Goal: Task Accomplishment & Management: Complete application form

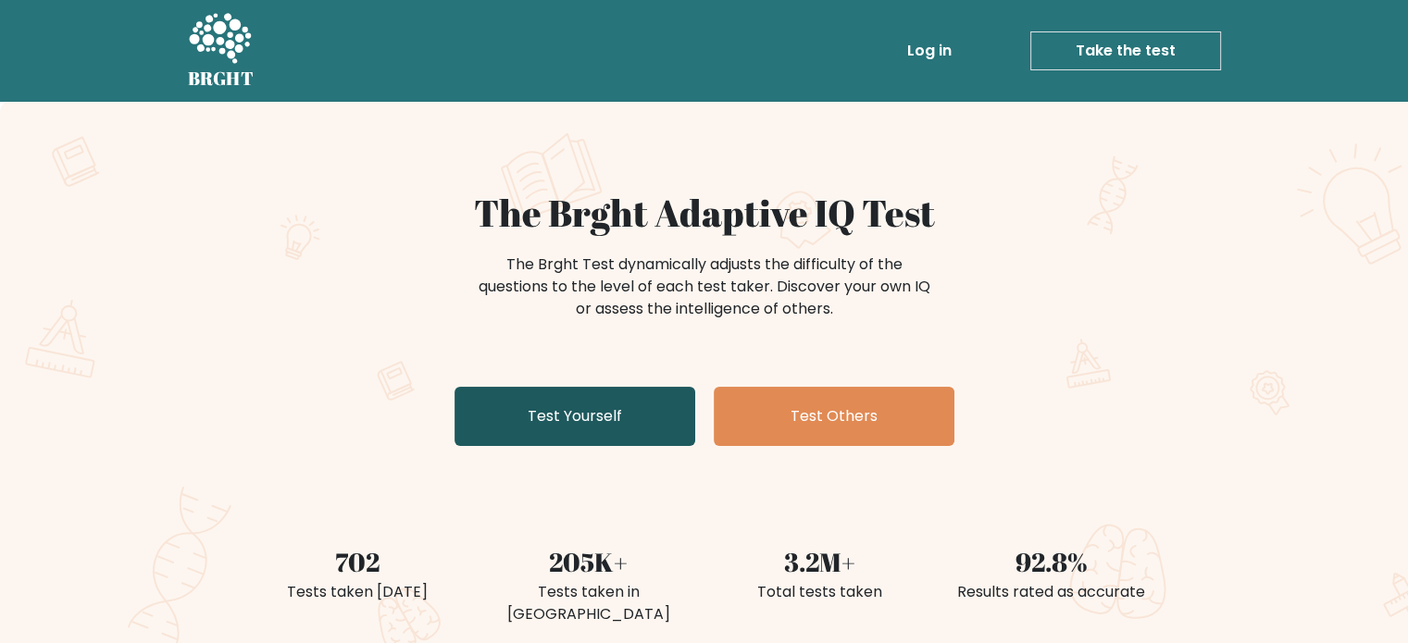
click at [603, 417] on link "Test Yourself" at bounding box center [574, 416] width 241 height 59
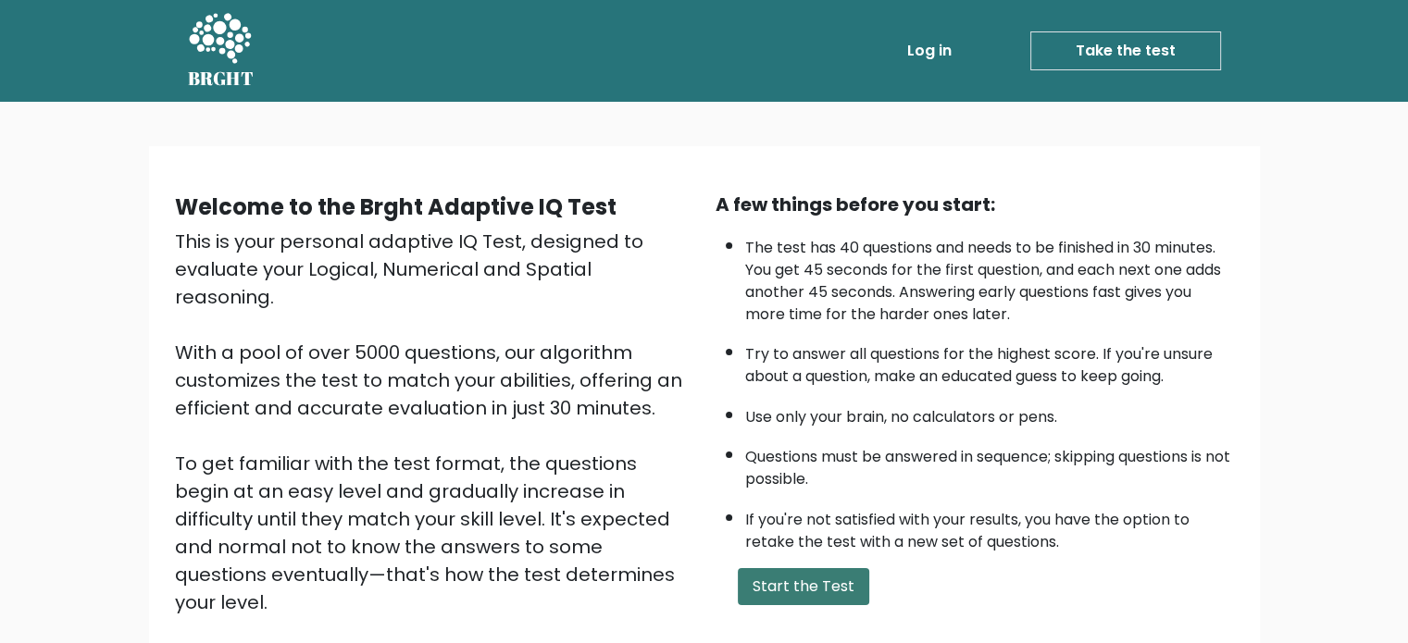
click at [801, 585] on button "Start the Test" at bounding box center [803, 586] width 131 height 37
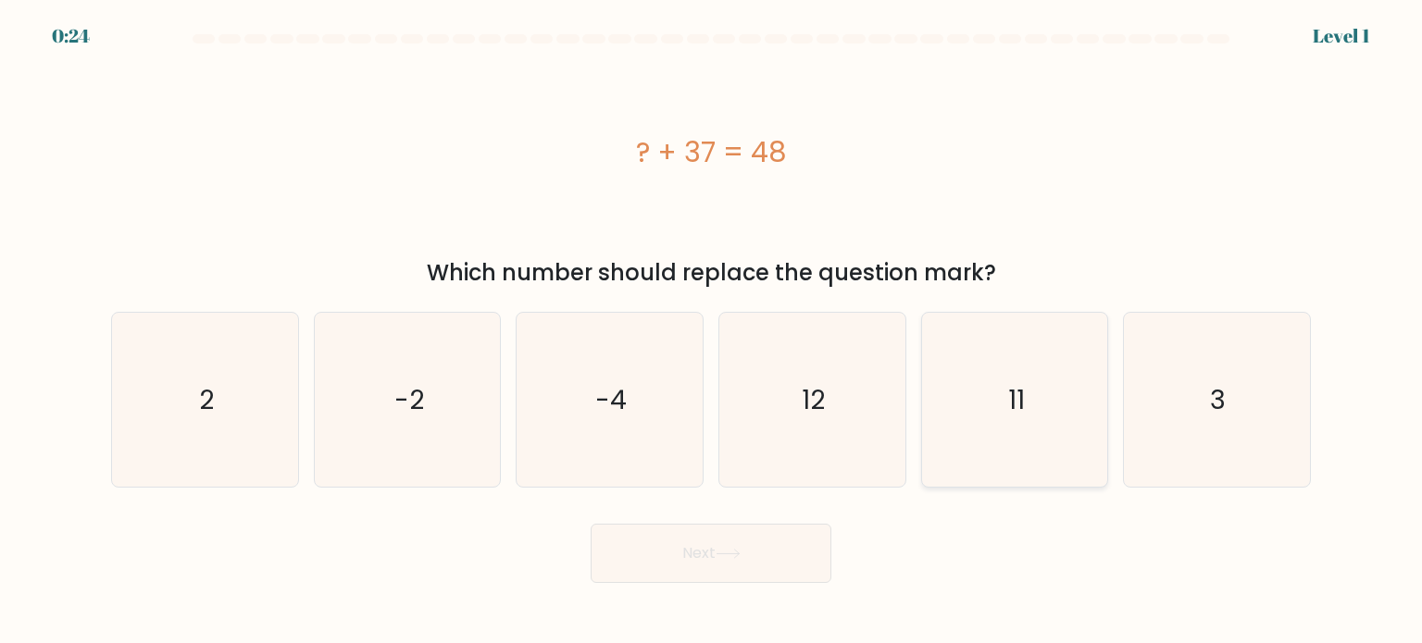
click at [1066, 401] on icon "11" at bounding box center [1014, 400] width 174 height 174
click at [712, 331] on input "e. 11" at bounding box center [711, 326] width 1 height 9
radio input "true"
click at [737, 551] on icon at bounding box center [727, 554] width 25 height 10
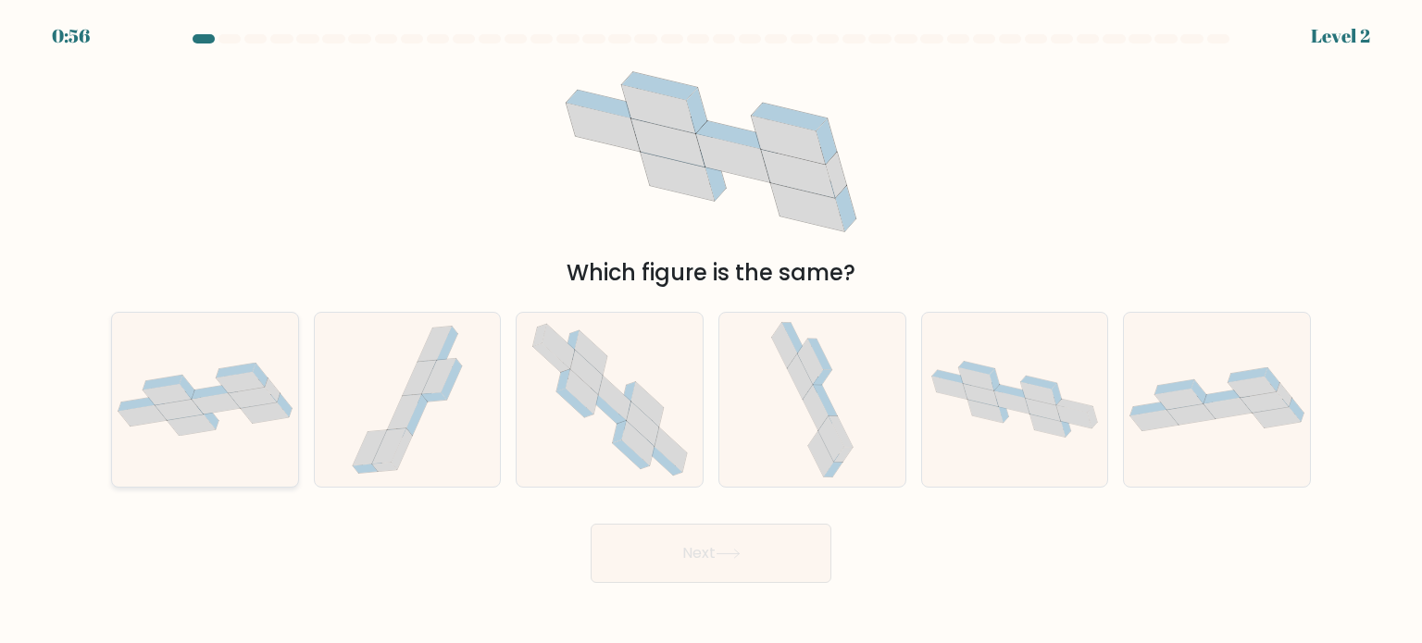
click at [218, 375] on icon at bounding box center [235, 371] width 39 height 15
click at [711, 331] on input "a." at bounding box center [711, 326] width 1 height 9
radio input "true"
click at [763, 584] on body "0:55 Level 2" at bounding box center [711, 321] width 1422 height 643
click at [759, 558] on button "Next" at bounding box center [710, 553] width 241 height 59
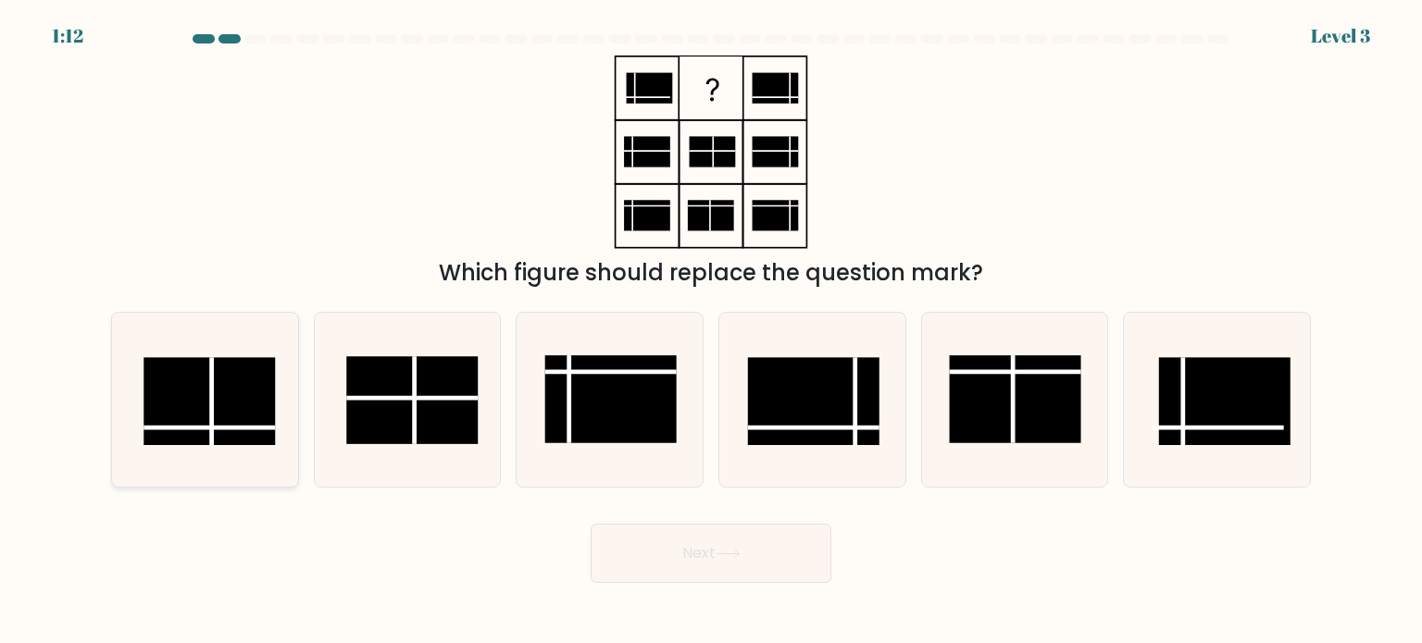
click at [237, 447] on icon at bounding box center [205, 400] width 174 height 174
click at [711, 331] on input "a." at bounding box center [711, 326] width 1 height 9
radio input "true"
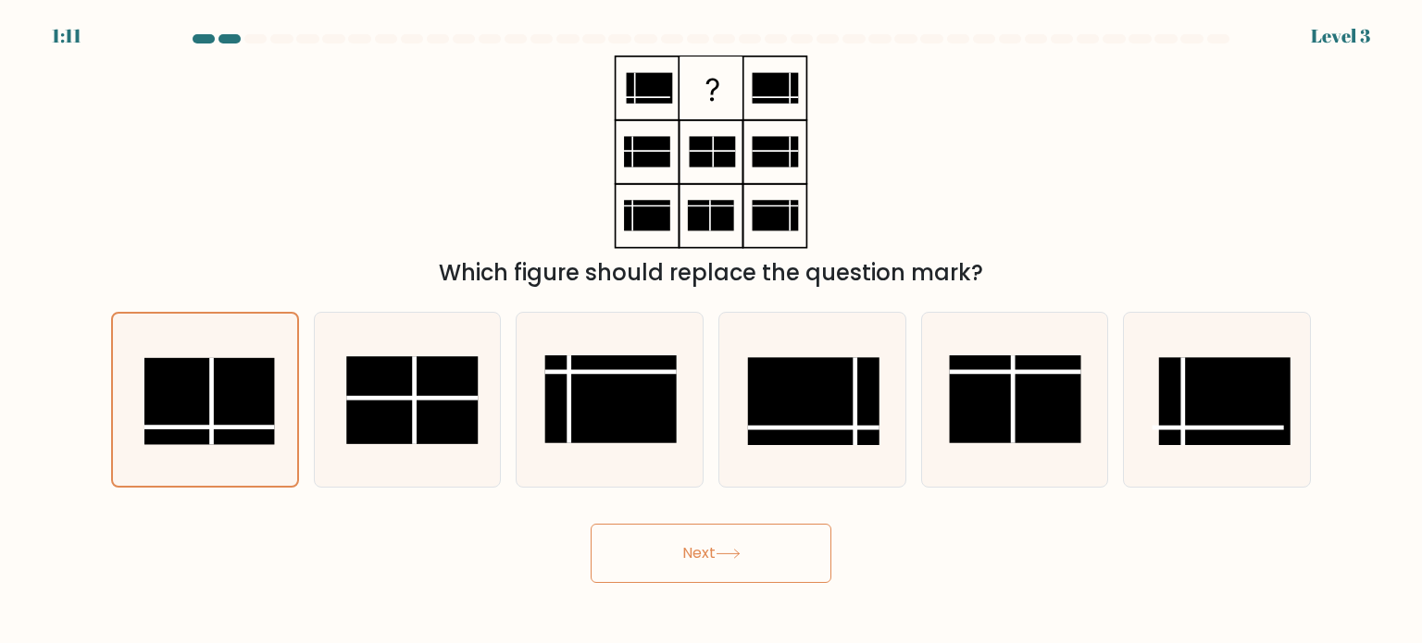
click at [751, 575] on button "Next" at bounding box center [710, 553] width 241 height 59
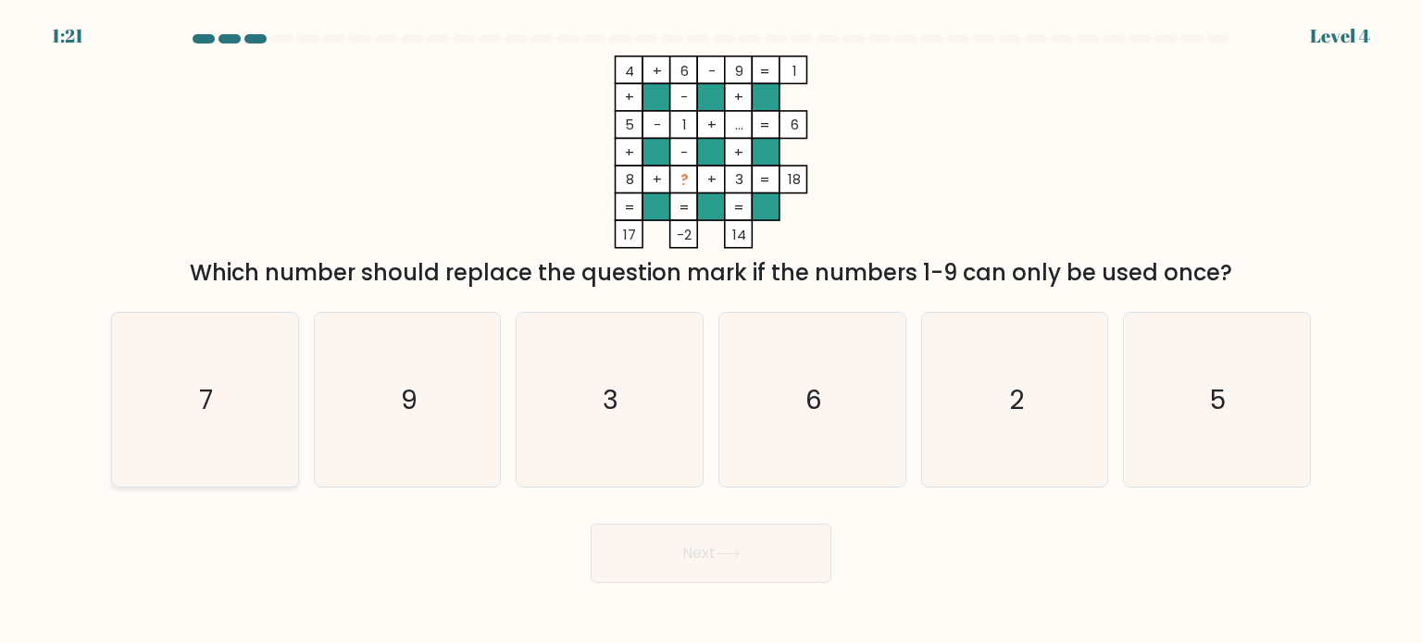
click at [197, 382] on icon "7" at bounding box center [205, 400] width 174 height 174
click at [711, 331] on input "a. 7" at bounding box center [711, 326] width 1 height 9
radio input "true"
click at [766, 554] on button "Next" at bounding box center [710, 553] width 241 height 59
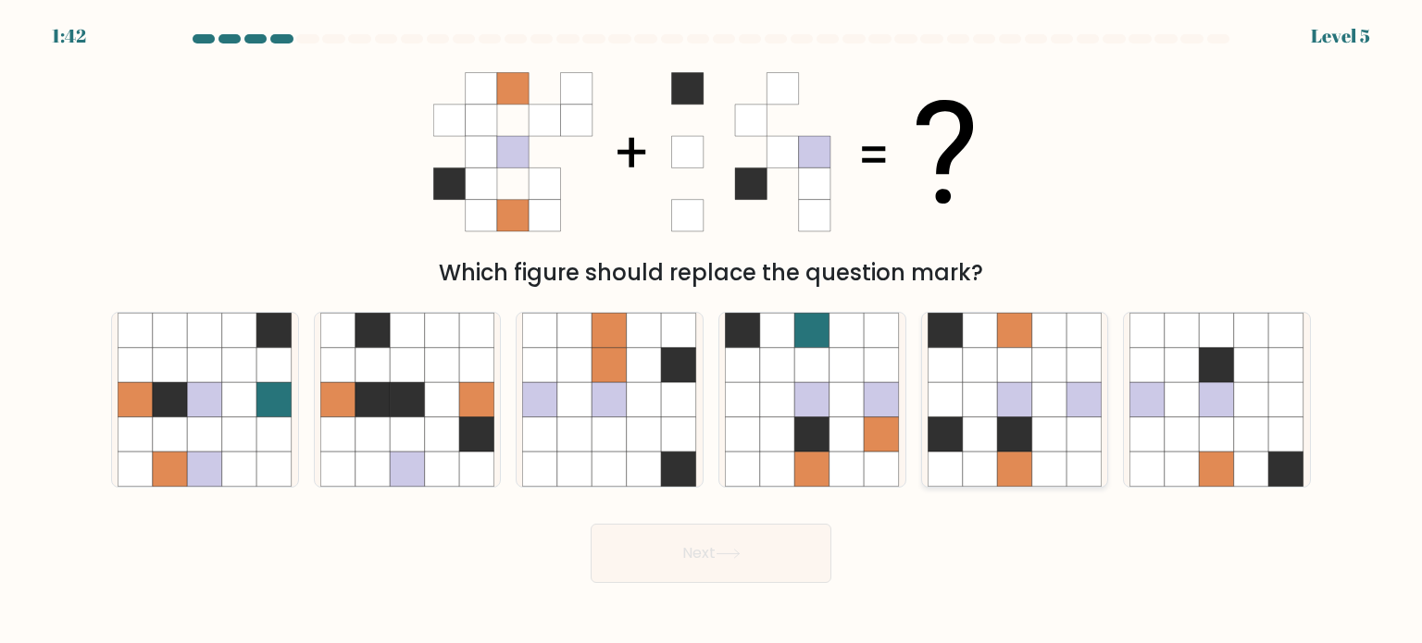
click at [1017, 483] on icon at bounding box center [1014, 469] width 35 height 35
click at [712, 331] on input "e." at bounding box center [711, 326] width 1 height 9
radio input "true"
click at [731, 558] on icon at bounding box center [727, 554] width 25 height 10
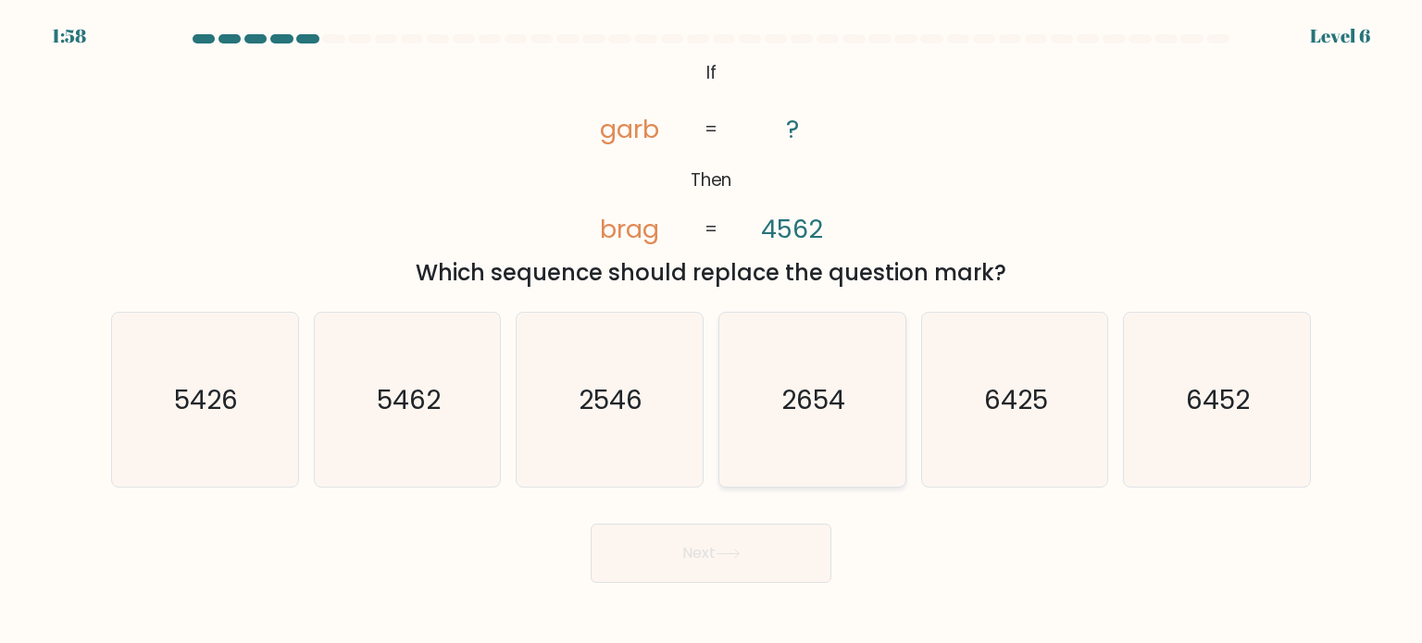
click at [846, 444] on icon "2654" at bounding box center [812, 400] width 174 height 174
click at [712, 331] on input "d. 2654" at bounding box center [711, 326] width 1 height 9
radio input "true"
click at [738, 553] on icon at bounding box center [727, 554] width 25 height 10
click at [784, 569] on button "Next" at bounding box center [710, 553] width 241 height 59
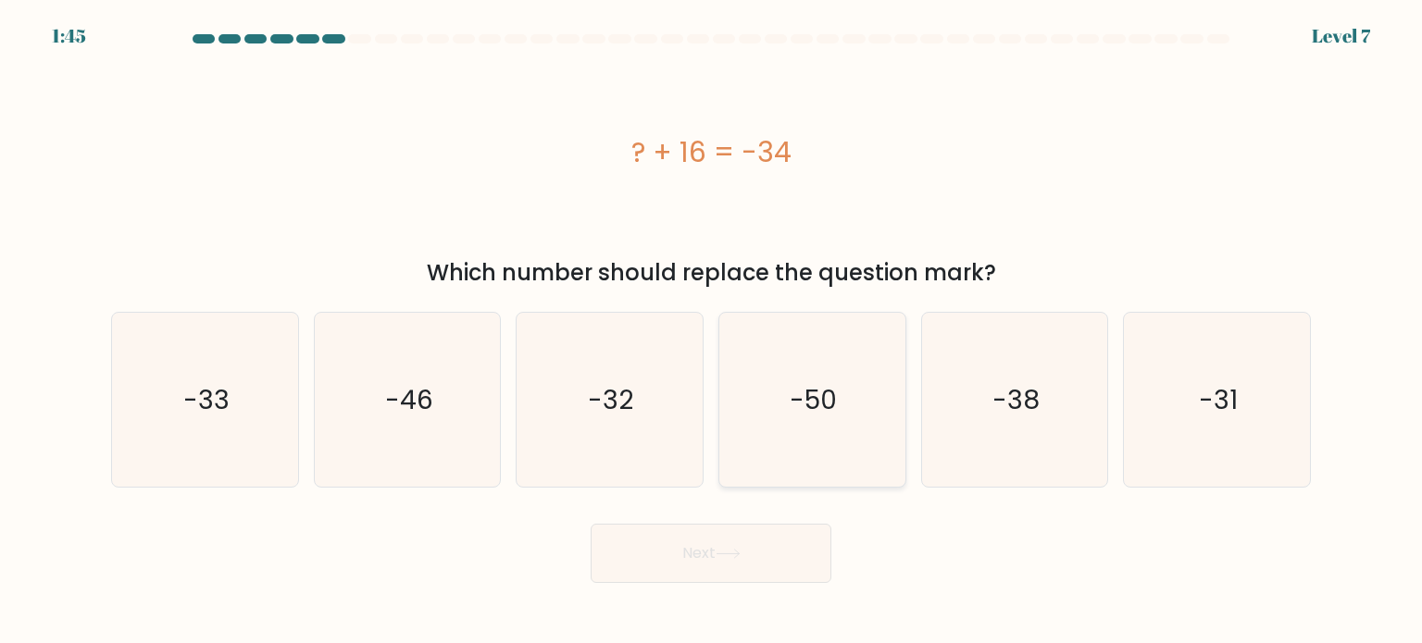
click at [852, 389] on icon "-50" at bounding box center [812, 400] width 174 height 174
click at [712, 331] on input "d. -50" at bounding box center [711, 326] width 1 height 9
radio input "true"
click at [737, 564] on button "Next" at bounding box center [710, 553] width 241 height 59
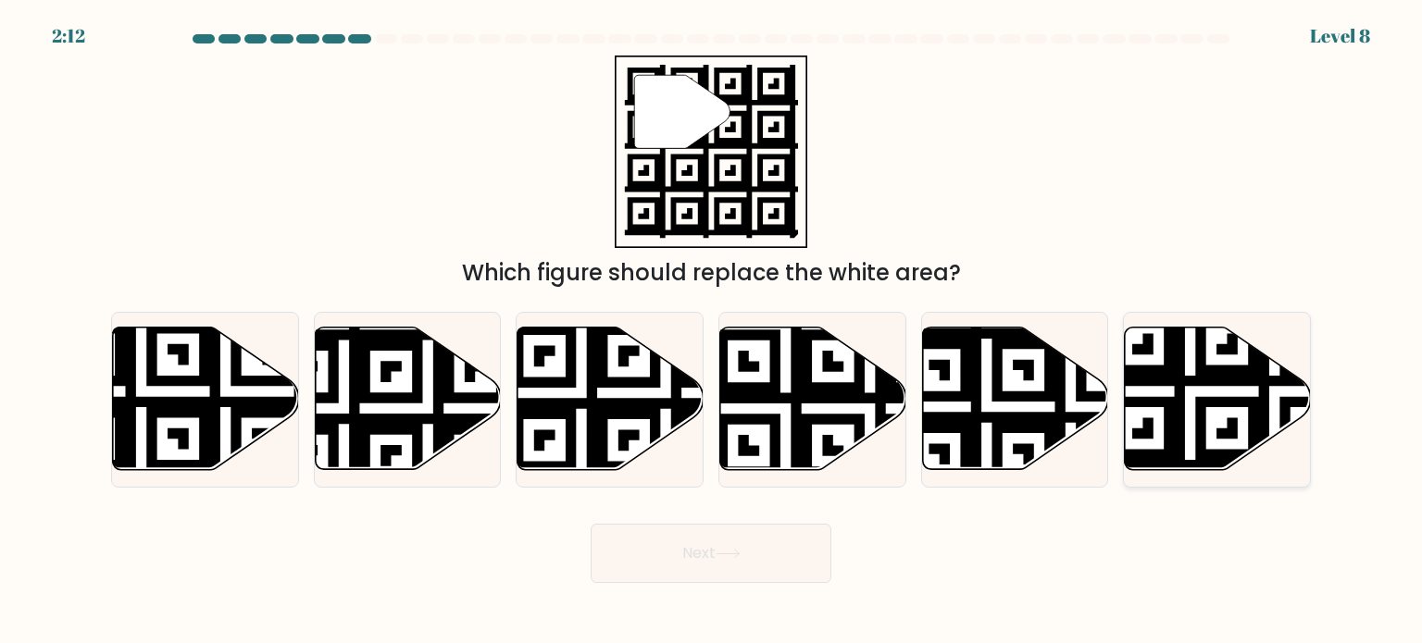
click at [1199, 388] on icon at bounding box center [1218, 399] width 186 height 143
click at [712, 331] on input "f." at bounding box center [711, 326] width 1 height 9
radio input "true"
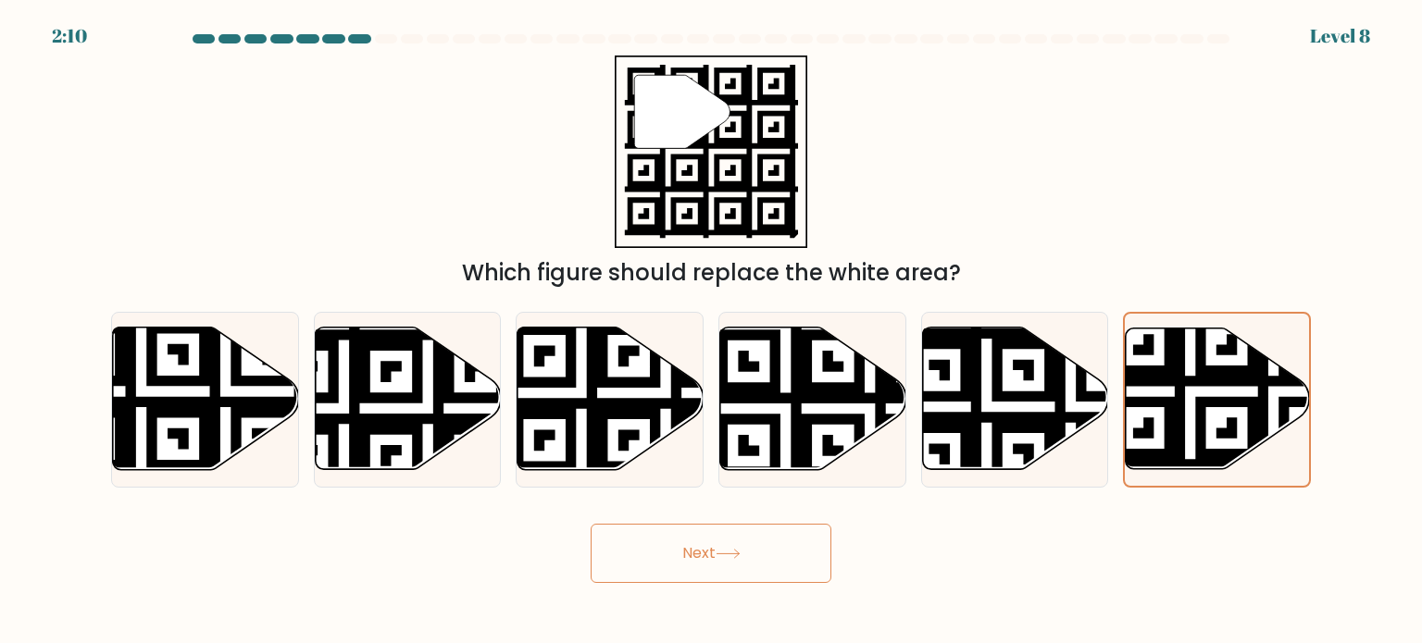
click at [675, 548] on button "Next" at bounding box center [710, 553] width 241 height 59
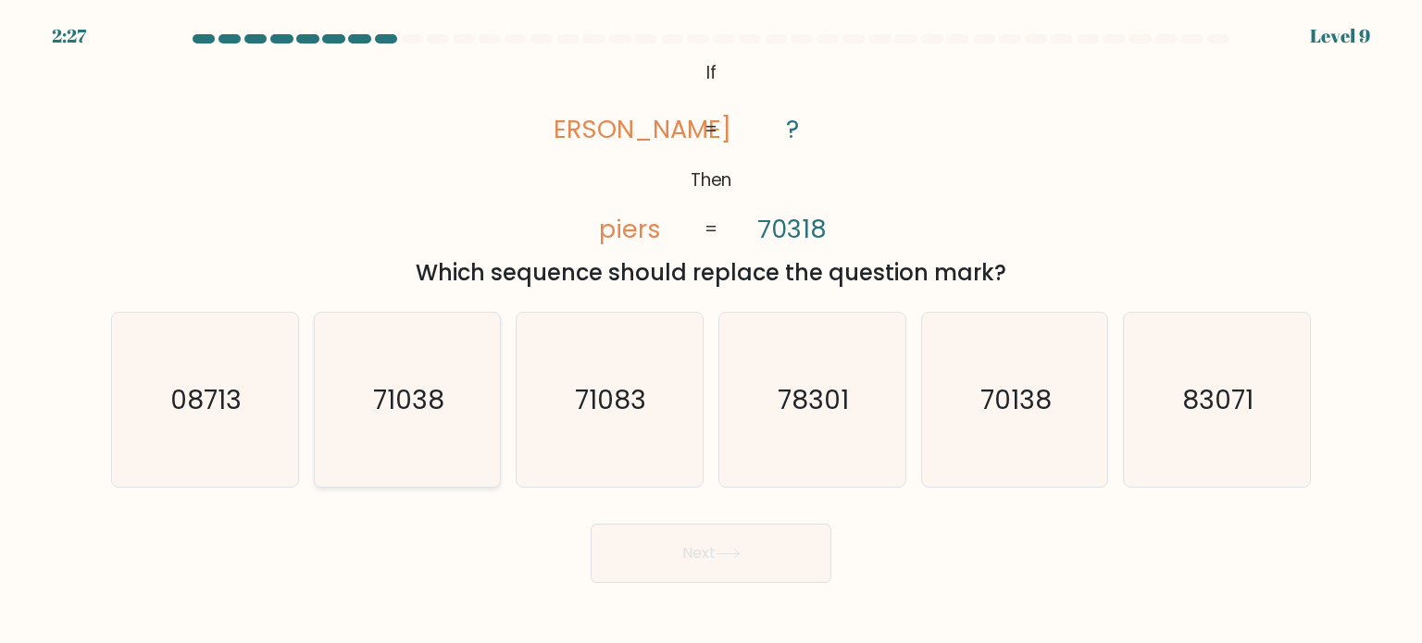
click at [416, 394] on text "71038" at bounding box center [408, 398] width 71 height 37
click at [711, 331] on input "b. 71038" at bounding box center [711, 326] width 1 height 9
radio input "true"
click at [675, 550] on button "Next" at bounding box center [710, 553] width 241 height 59
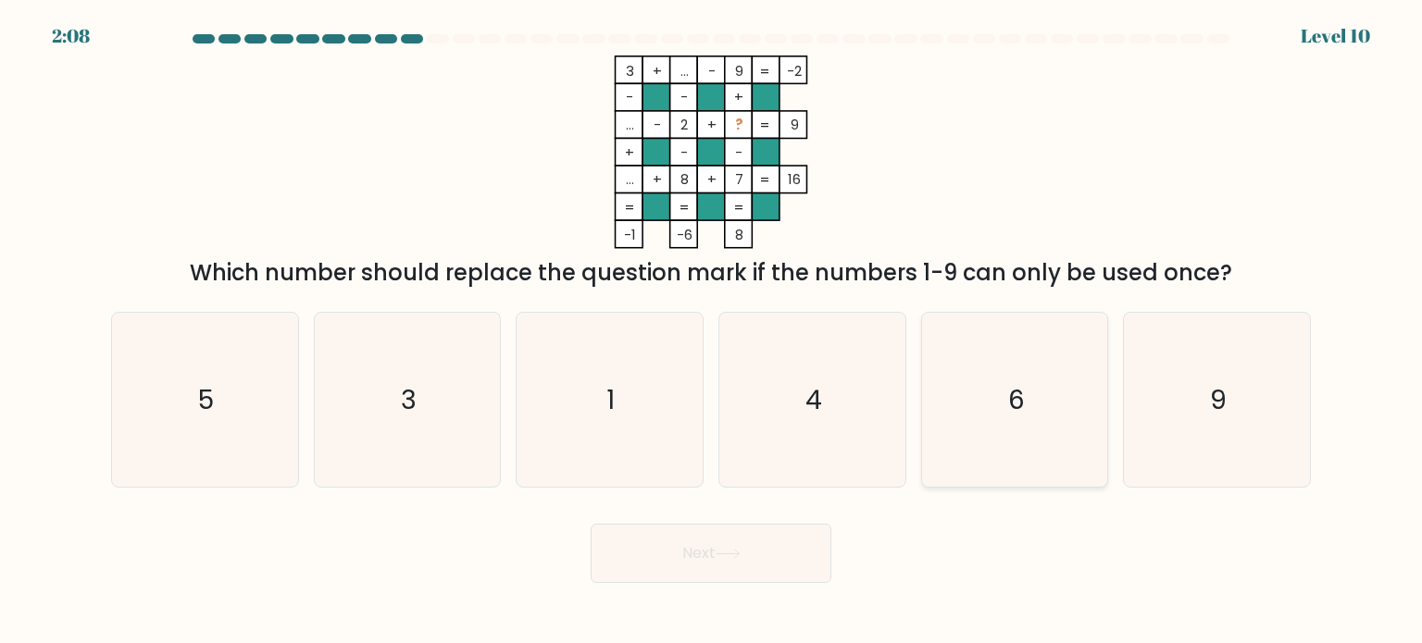
click at [1054, 380] on icon "6" at bounding box center [1014, 400] width 174 height 174
click at [712, 331] on input "e. 6" at bounding box center [711, 326] width 1 height 9
radio input "true"
click at [719, 584] on body "2:06 Level 10" at bounding box center [711, 321] width 1422 height 643
click at [711, 567] on button "Next" at bounding box center [710, 553] width 241 height 59
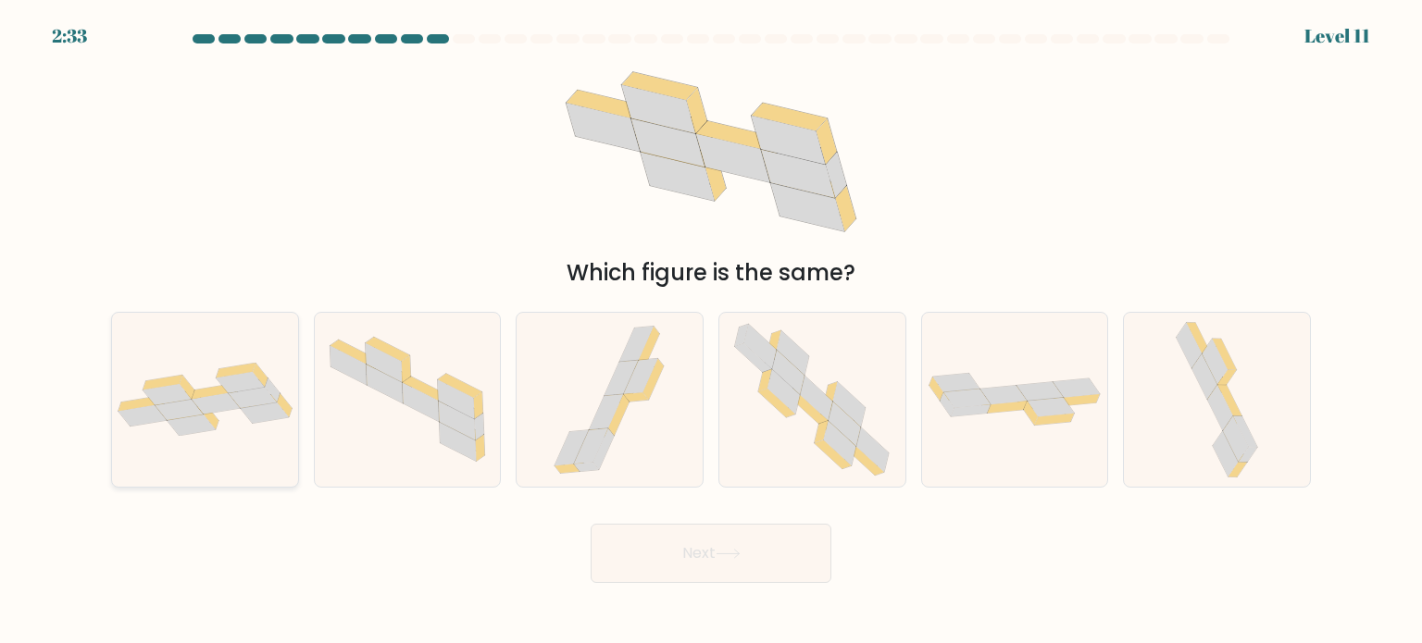
click at [178, 363] on icon at bounding box center [205, 399] width 186 height 73
click at [711, 331] on input "a." at bounding box center [711, 326] width 1 height 9
radio input "true"
click at [700, 559] on button "Next" at bounding box center [710, 553] width 241 height 59
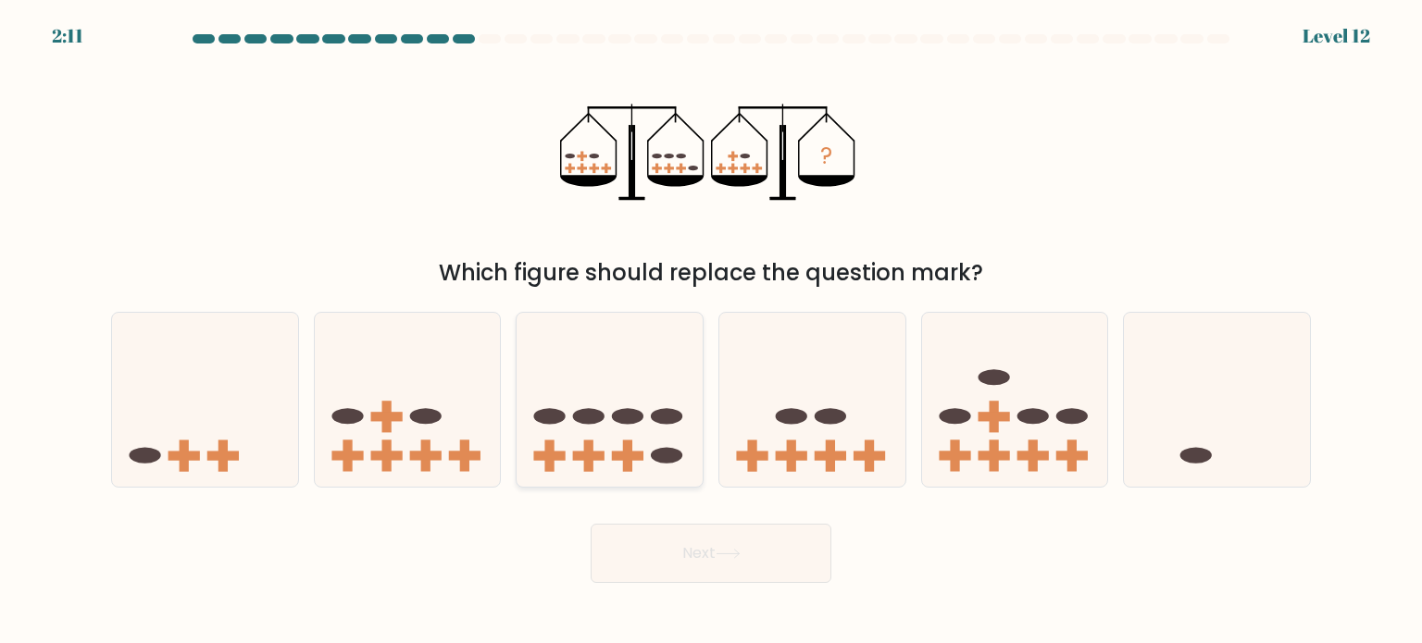
click at [600, 411] on ellipse at bounding box center [588, 416] width 31 height 16
click at [711, 331] on input "c." at bounding box center [711, 326] width 1 height 9
radio input "true"
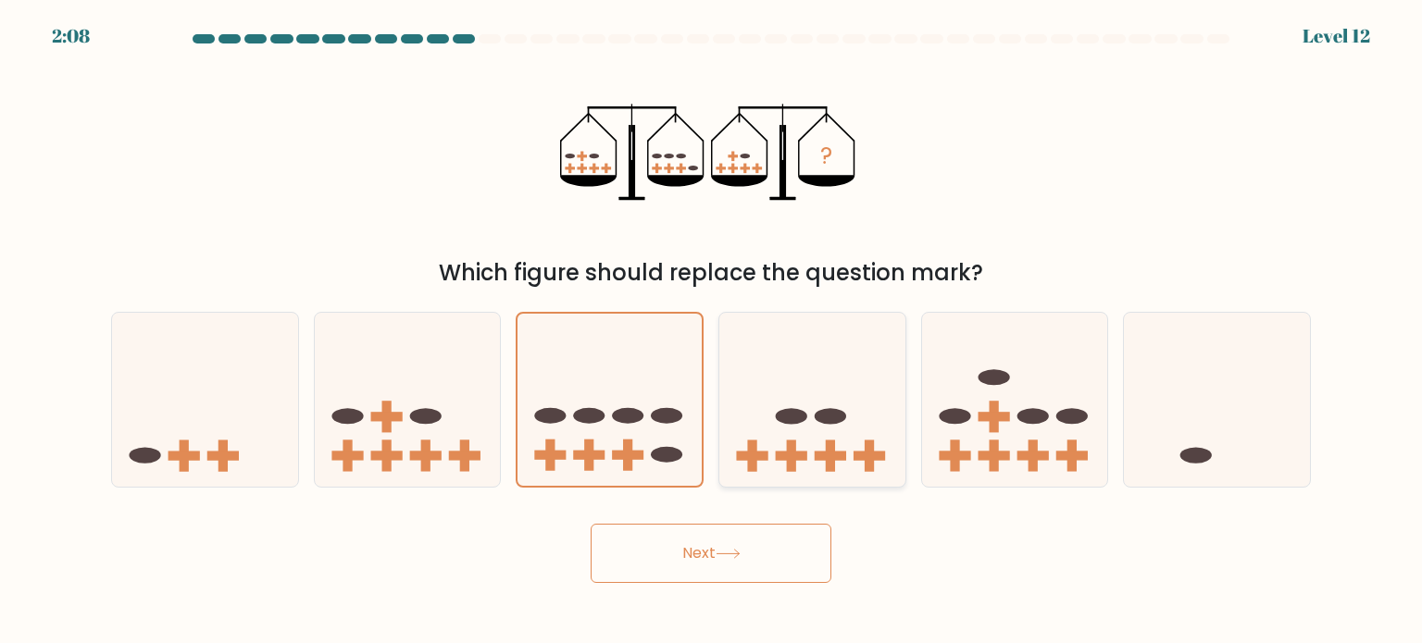
click at [852, 406] on icon at bounding box center [812, 400] width 186 height 154
click at [712, 331] on input "d." at bounding box center [711, 326] width 1 height 9
radio input "true"
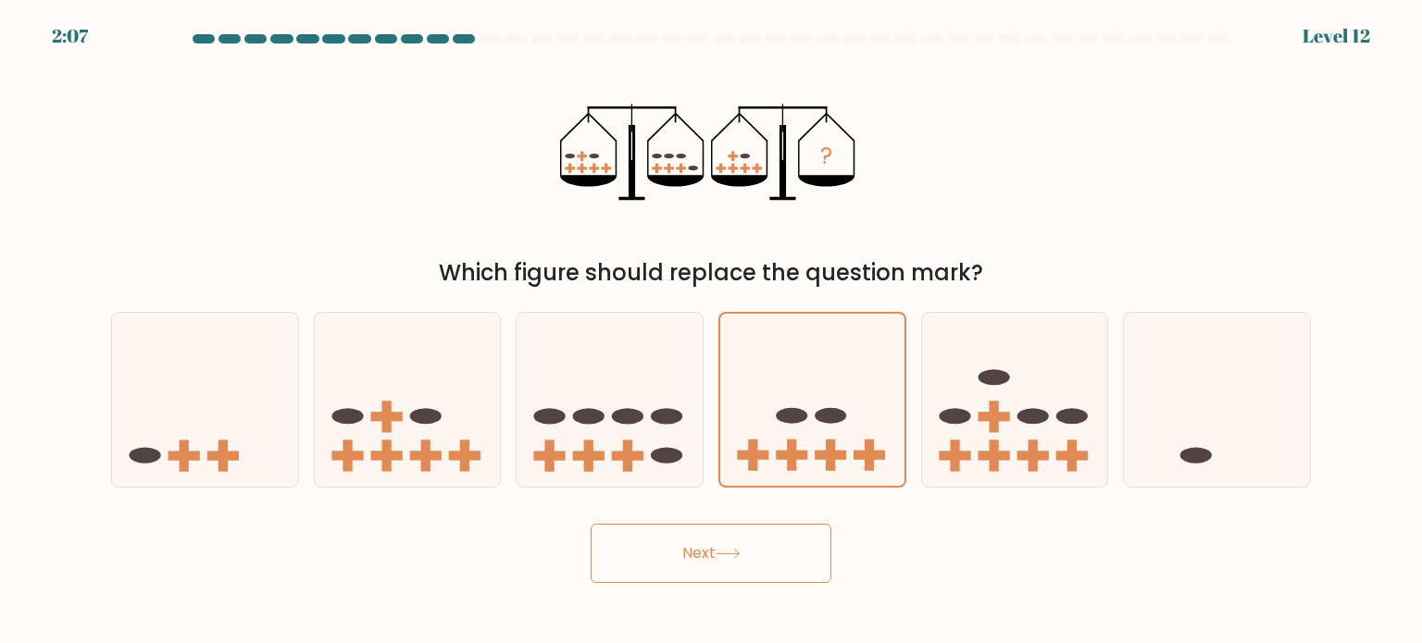
click at [738, 543] on button "Next" at bounding box center [710, 553] width 241 height 59
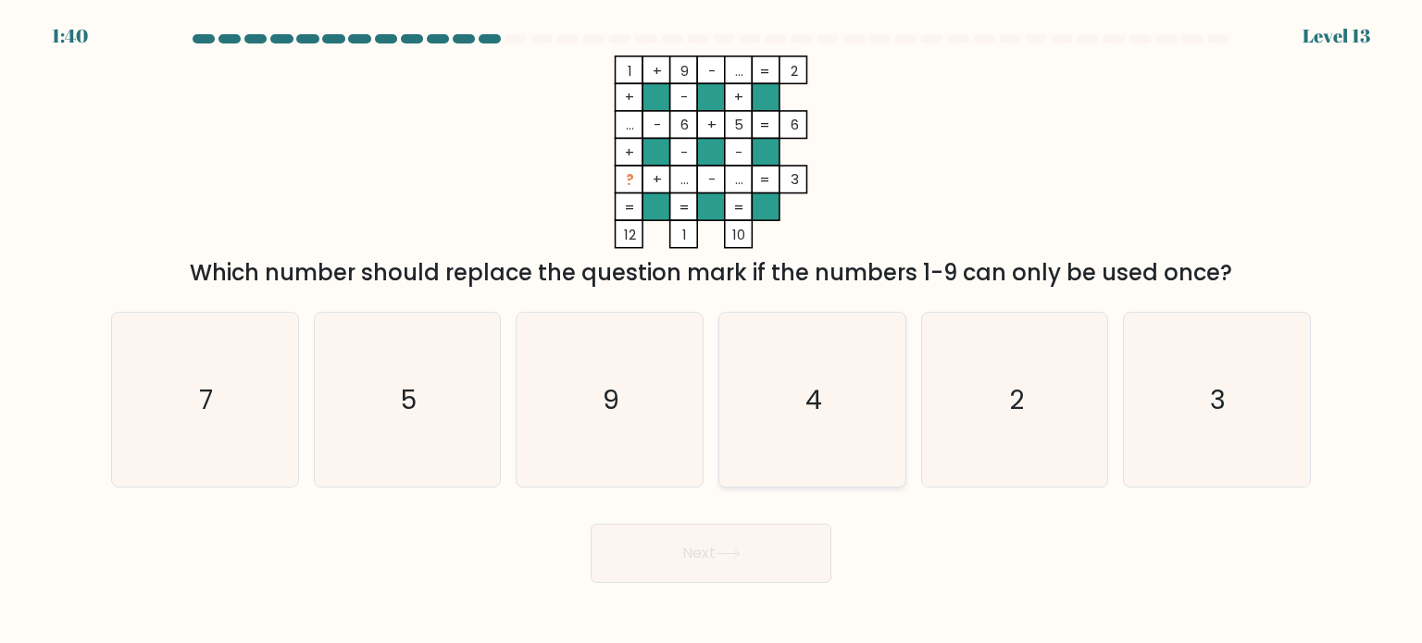
click at [825, 404] on icon "4" at bounding box center [812, 400] width 174 height 174
click at [712, 331] on input "d. 4" at bounding box center [711, 326] width 1 height 9
radio input "true"
click at [692, 542] on button "Next" at bounding box center [710, 553] width 241 height 59
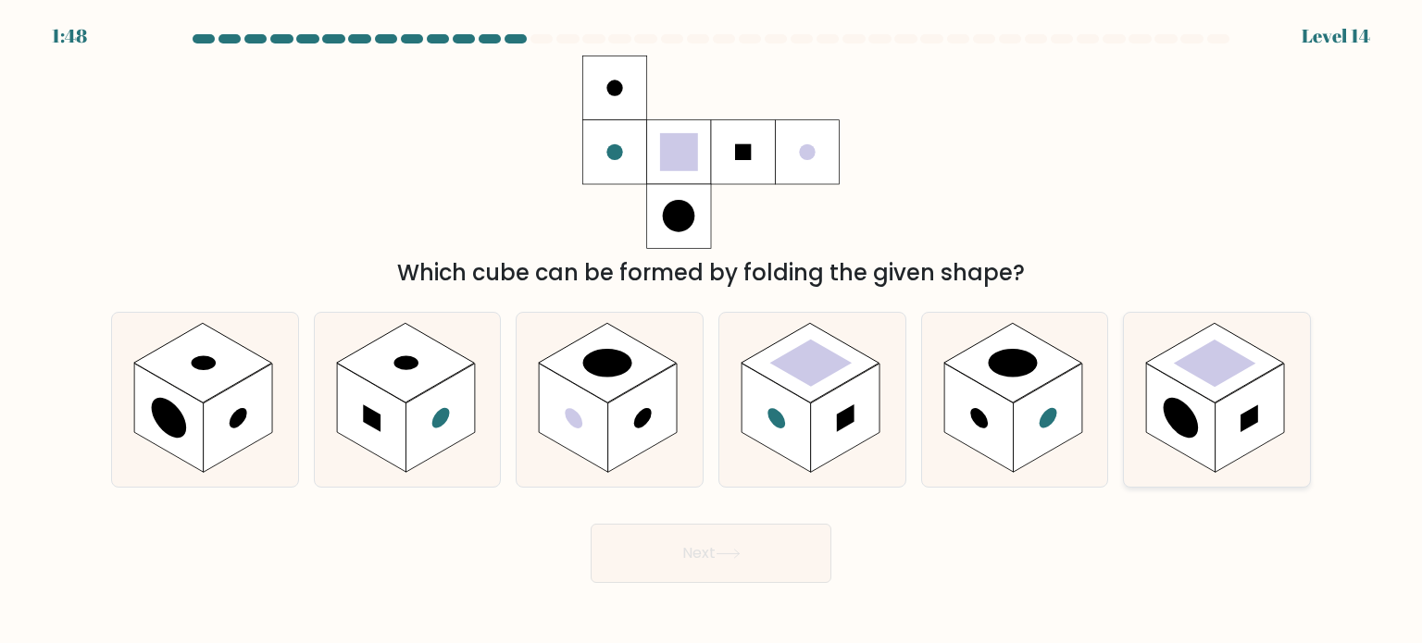
click at [1178, 402] on circle at bounding box center [1180, 418] width 35 height 55
click at [712, 331] on input "f." at bounding box center [711, 326] width 1 height 9
radio input "true"
click at [686, 541] on button "Next" at bounding box center [710, 553] width 241 height 59
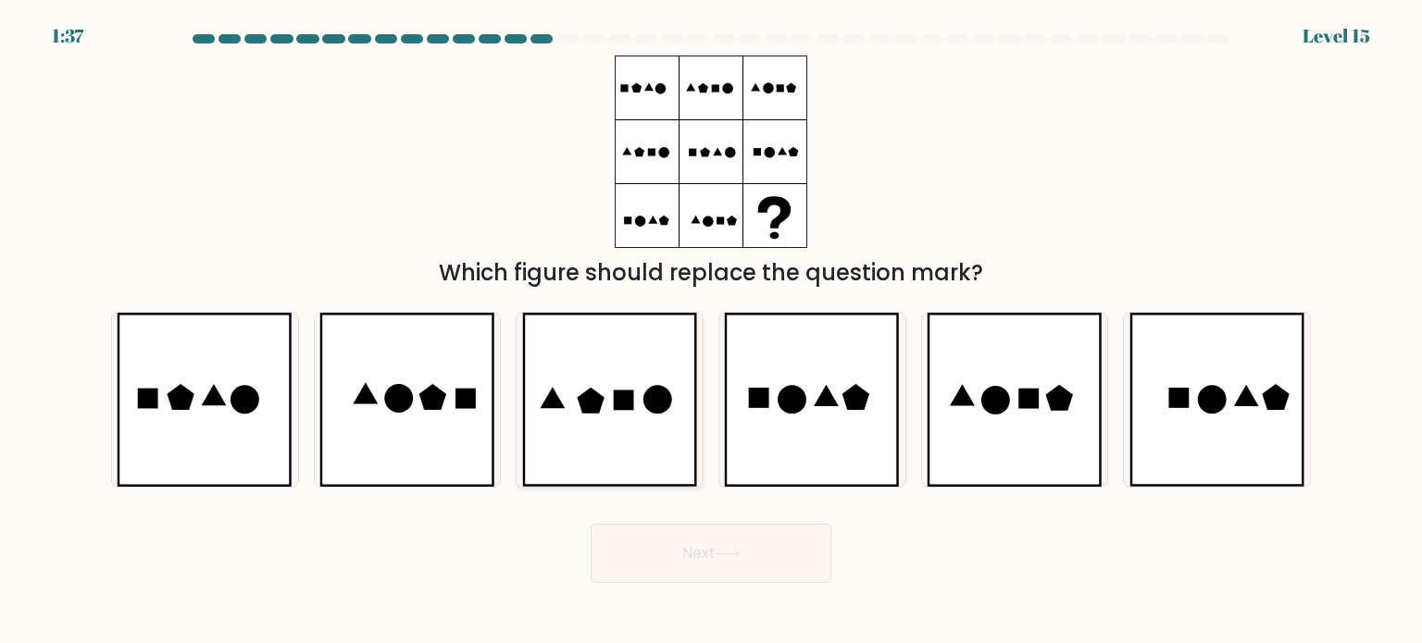
click at [629, 412] on icon at bounding box center [610, 400] width 176 height 174
click at [711, 331] on input "c." at bounding box center [711, 326] width 1 height 9
radio input "true"
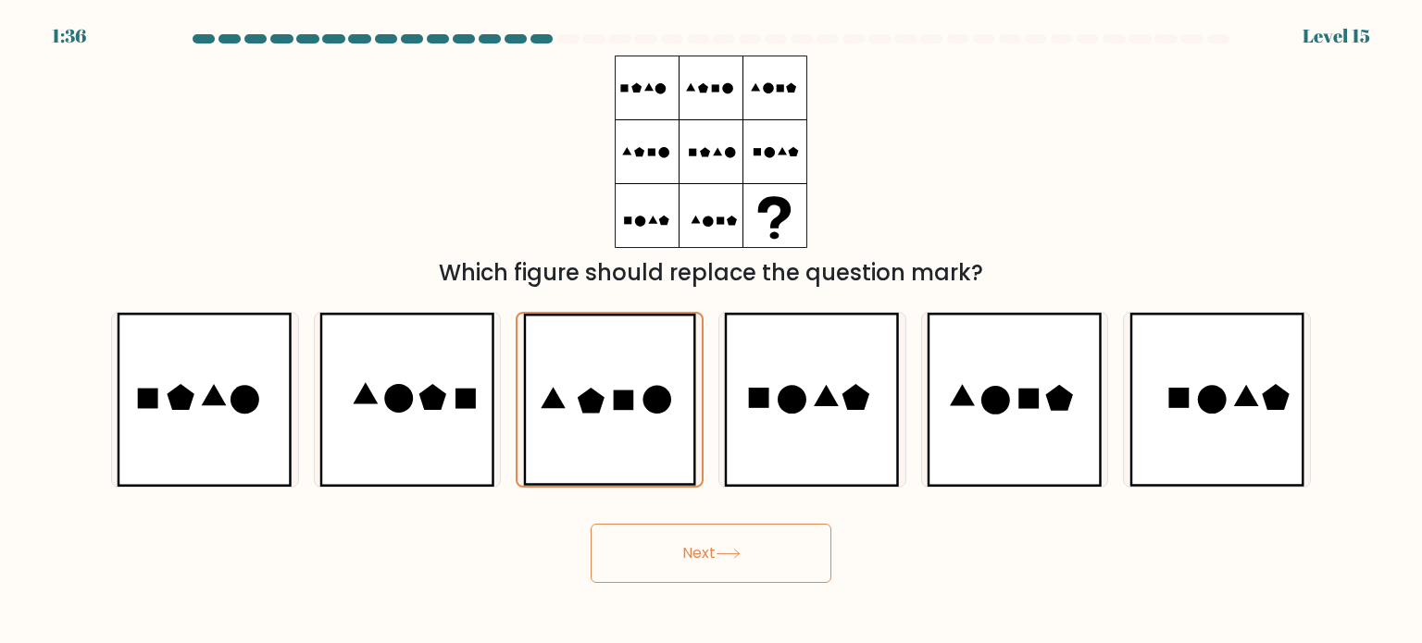
click at [685, 543] on button "Next" at bounding box center [710, 553] width 241 height 59
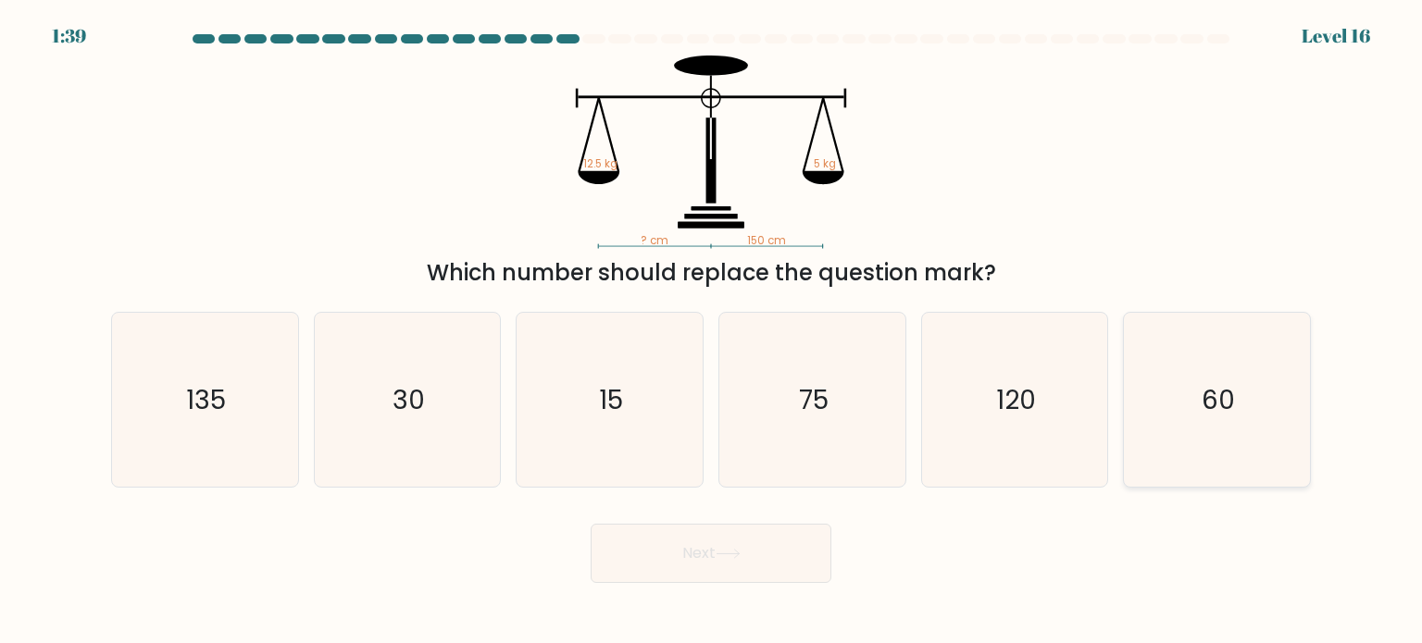
click at [1214, 368] on icon "60" at bounding box center [1216, 400] width 174 height 174
click at [712, 331] on input "f. 60" at bounding box center [711, 326] width 1 height 9
radio input "true"
click at [690, 577] on button "Next" at bounding box center [710, 553] width 241 height 59
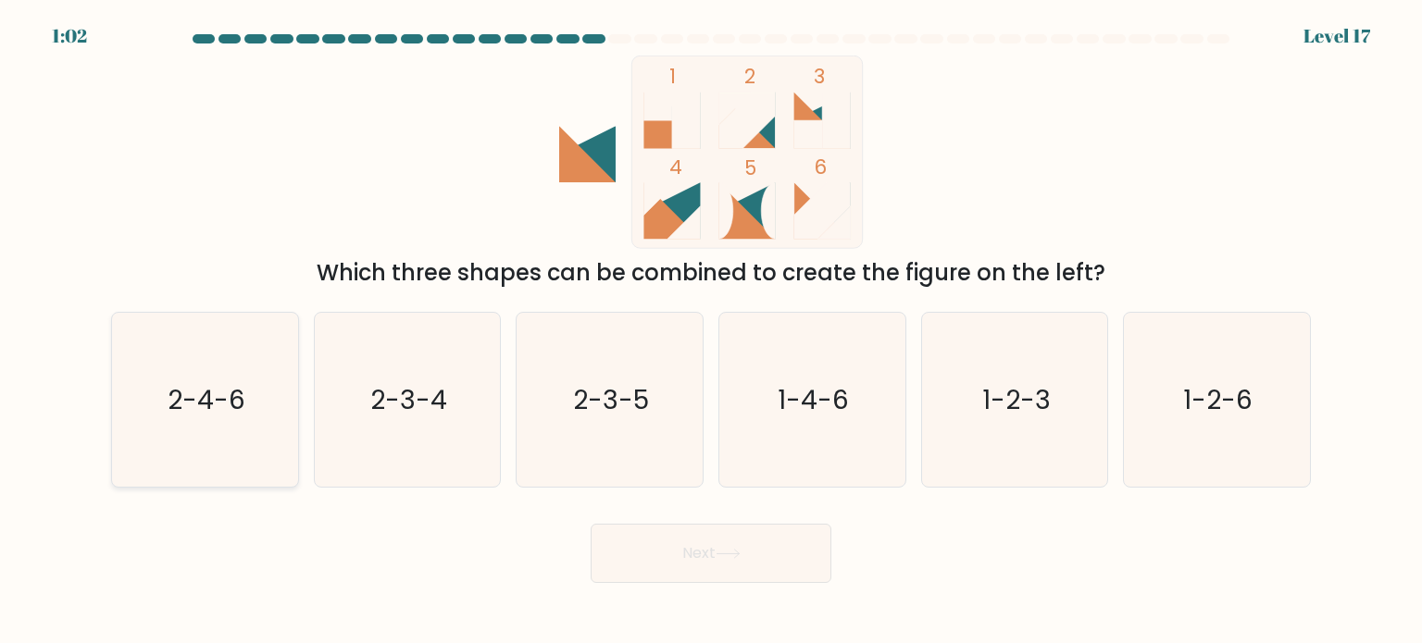
click at [248, 403] on icon "2-4-6" at bounding box center [205, 400] width 174 height 174
click at [711, 331] on input "a. 2-4-6" at bounding box center [711, 326] width 1 height 9
radio input "true"
click at [708, 562] on button "Next" at bounding box center [710, 553] width 241 height 59
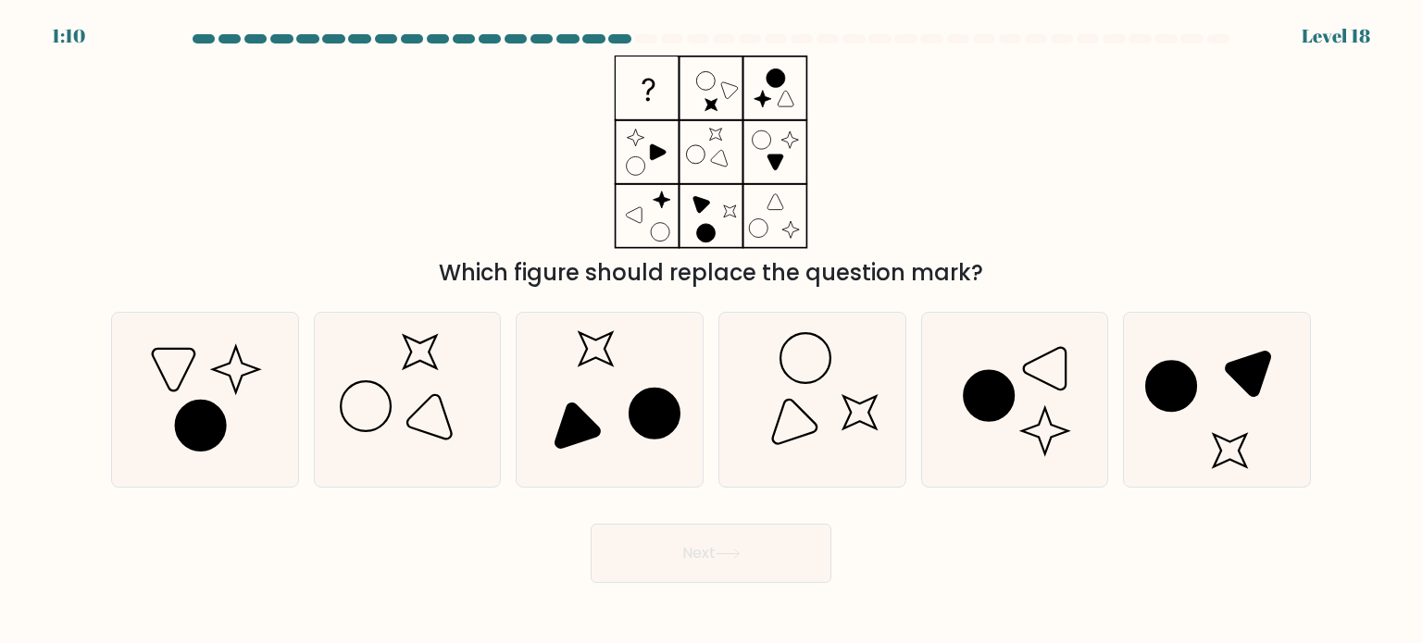
click at [789, 113] on icon at bounding box center [710, 152] width 231 height 193
click at [940, 439] on icon at bounding box center [1014, 400] width 174 height 174
click at [712, 331] on input "e." at bounding box center [711, 326] width 1 height 9
radio input "true"
click at [667, 573] on button "Next" at bounding box center [710, 553] width 241 height 59
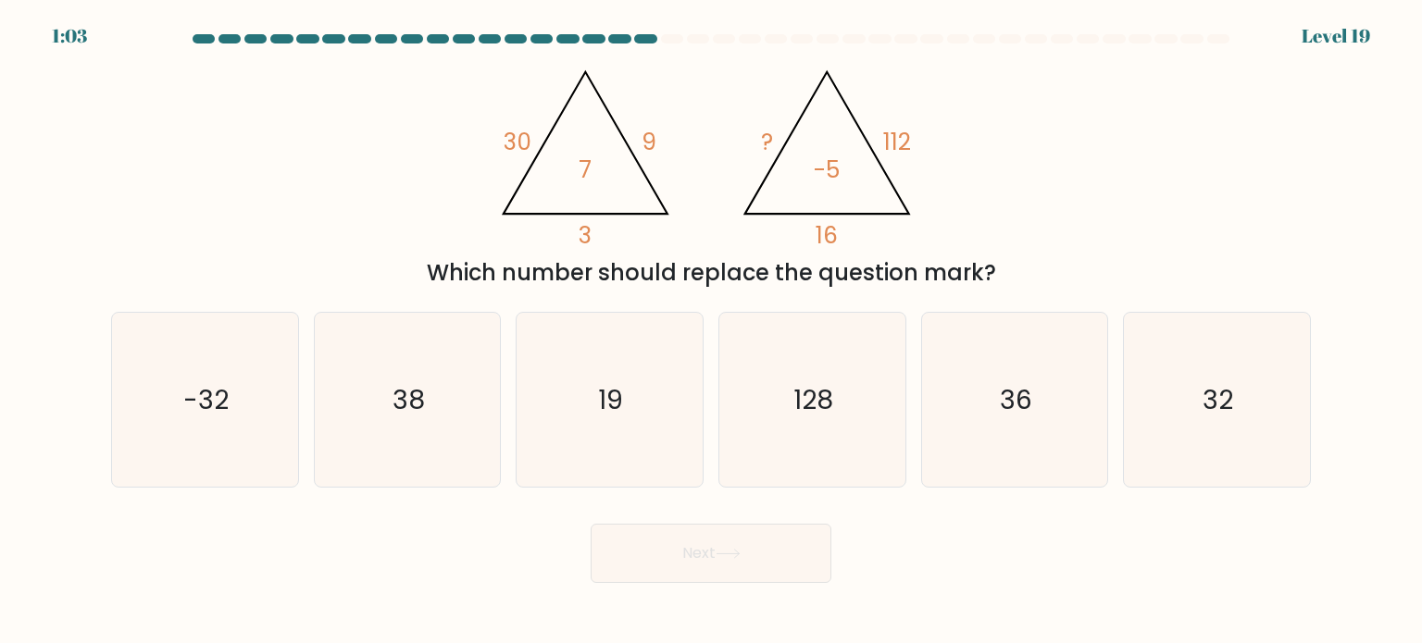
click at [646, 377] on icon "19" at bounding box center [609, 400] width 174 height 174
click at [711, 331] on input "c. 19" at bounding box center [711, 326] width 1 height 9
radio input "true"
click at [372, 409] on icon "38" at bounding box center [407, 400] width 174 height 174
click at [711, 331] on input "b. 38" at bounding box center [711, 326] width 1 height 9
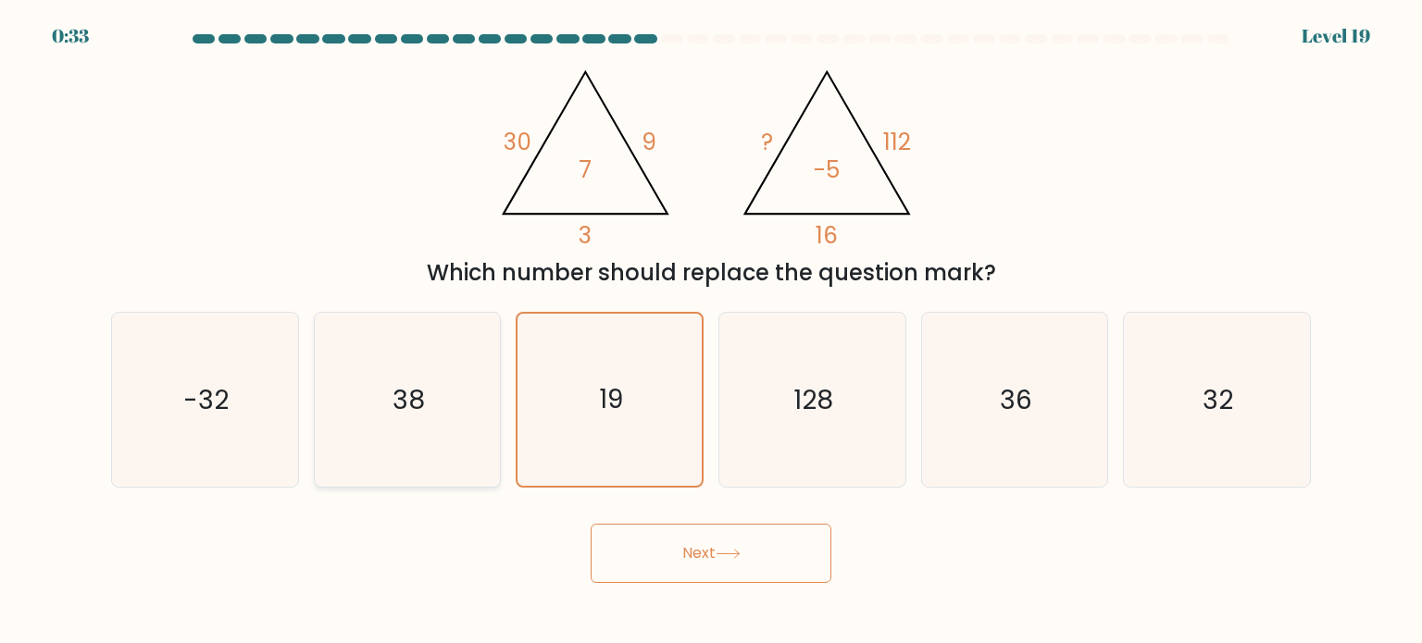
radio input "true"
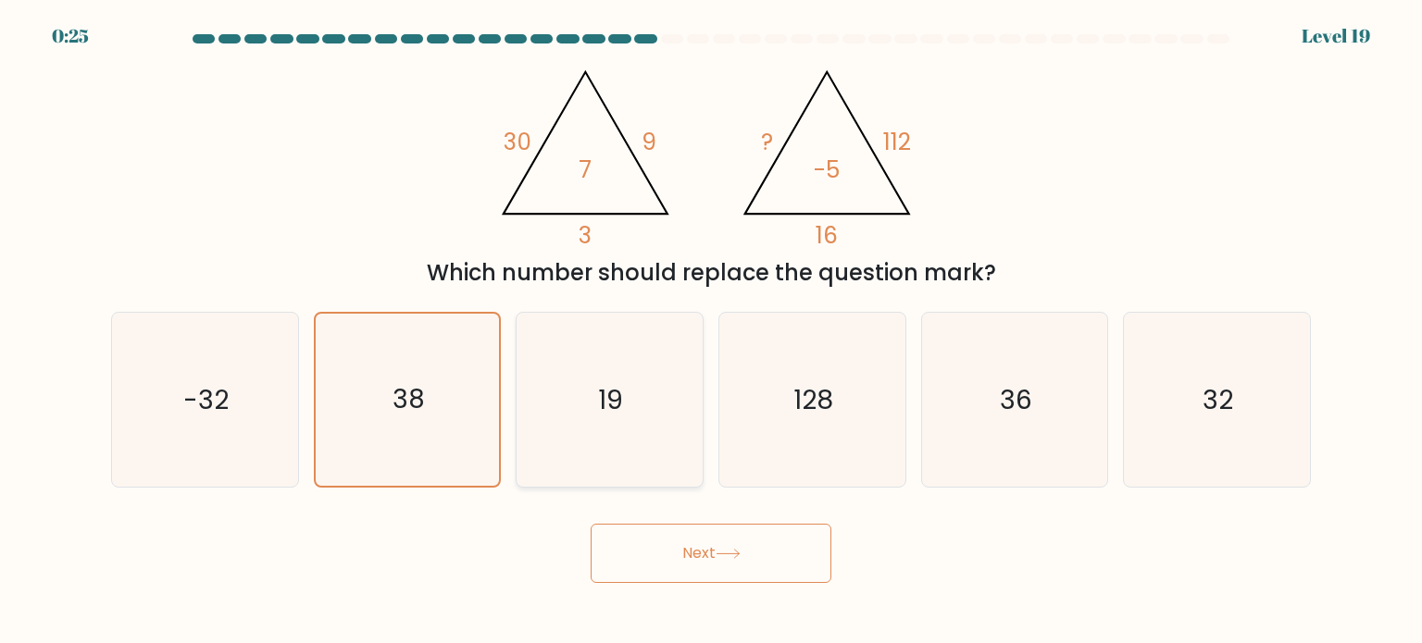
click at [646, 380] on icon "19" at bounding box center [609, 400] width 174 height 174
click at [711, 331] on input "c. 19" at bounding box center [711, 326] width 1 height 9
radio input "true"
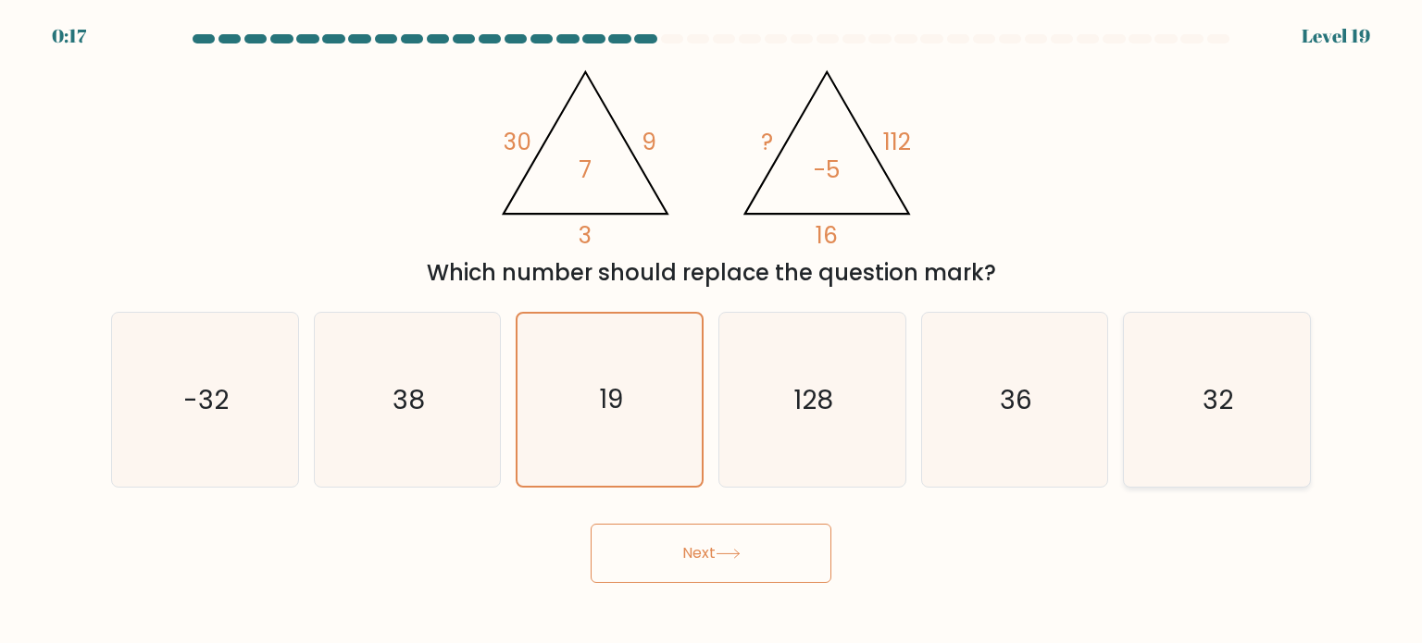
click at [1204, 409] on text "32" at bounding box center [1218, 398] width 31 height 37
click at [712, 331] on input "f. 32" at bounding box center [711, 326] width 1 height 9
radio input "true"
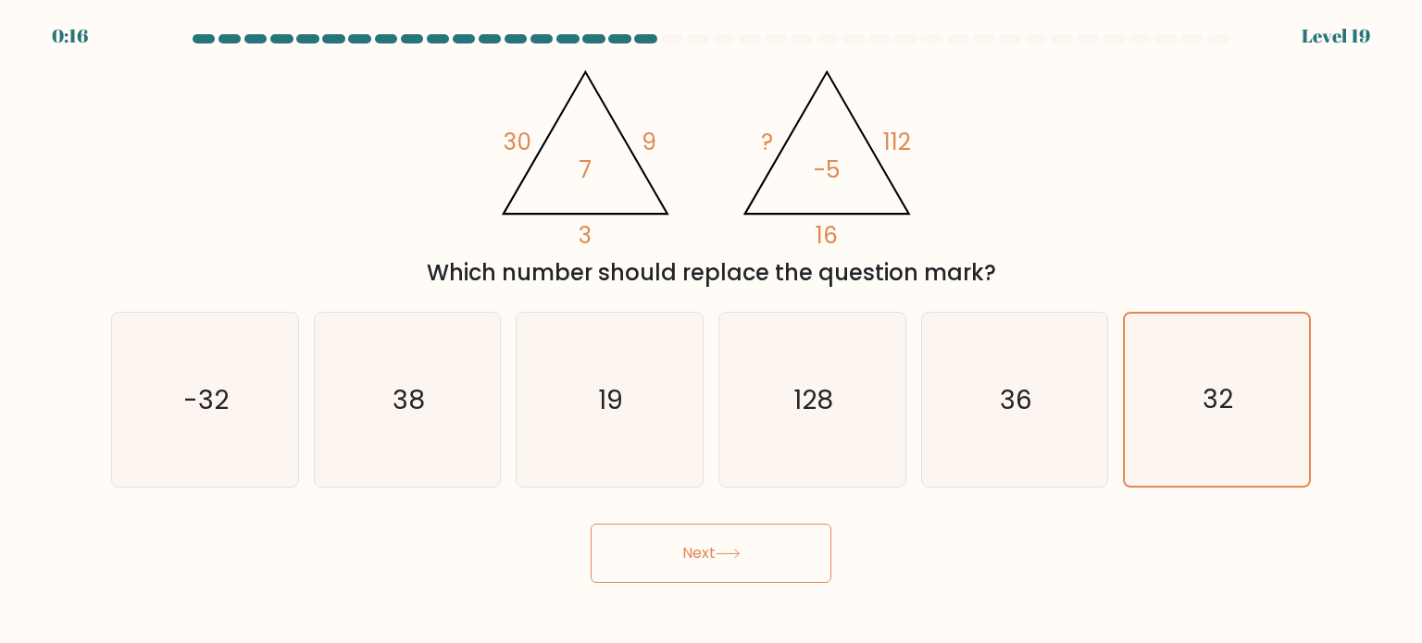
click at [673, 564] on button "Next" at bounding box center [710, 553] width 241 height 59
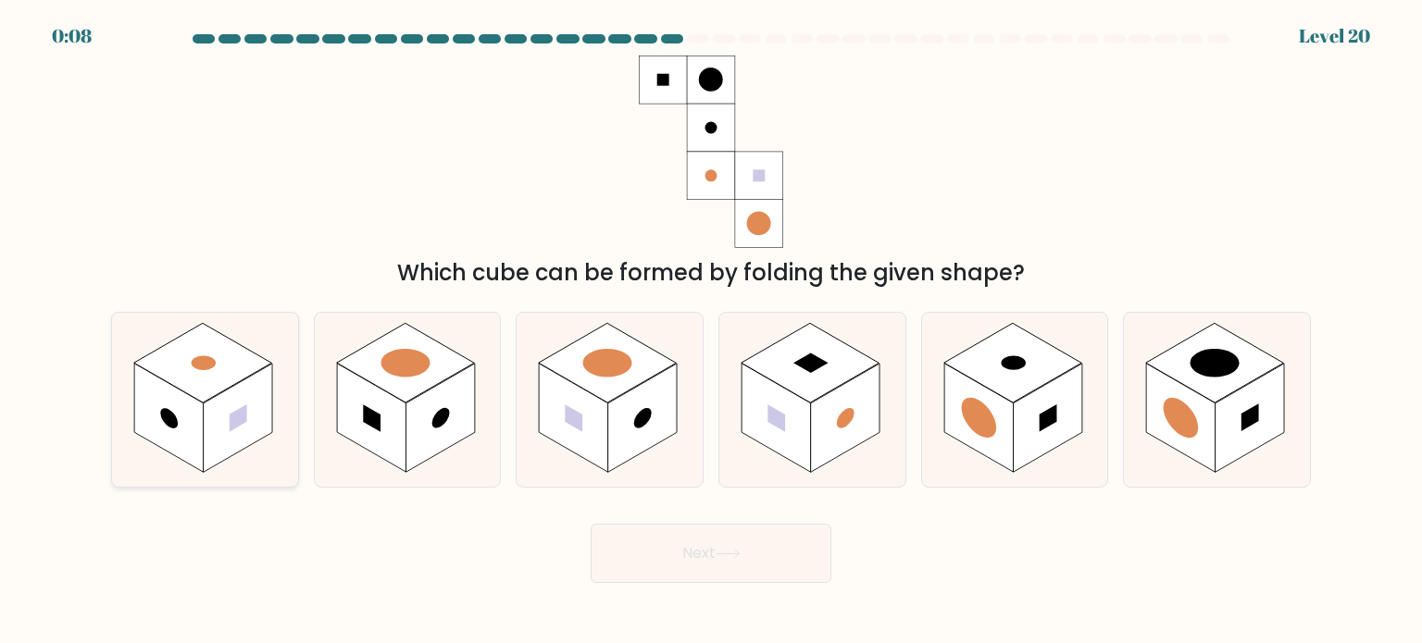
click at [250, 354] on rect at bounding box center [203, 363] width 138 height 80
click at [711, 331] on input "a." at bounding box center [711, 326] width 1 height 9
radio input "true"
click at [747, 543] on button "Next" at bounding box center [710, 553] width 241 height 59
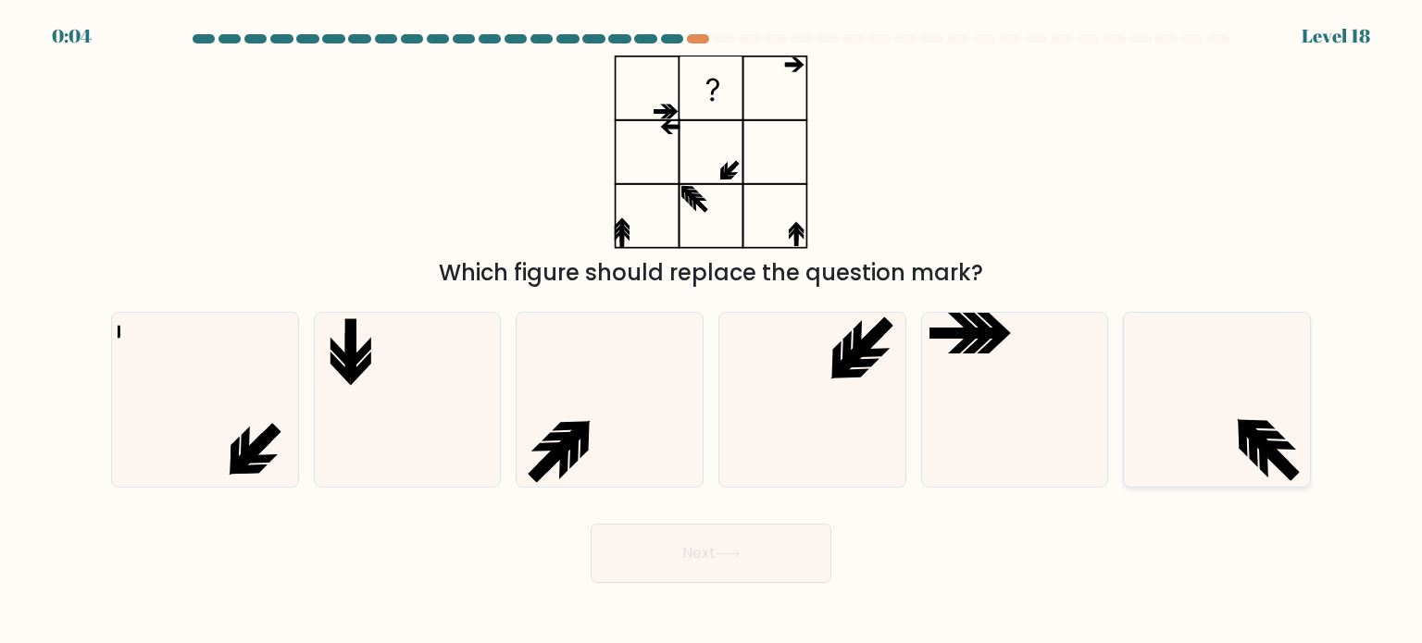
click at [1220, 434] on icon at bounding box center [1216, 400] width 174 height 174
click at [712, 331] on input "f." at bounding box center [711, 326] width 1 height 9
radio input "true"
click at [684, 562] on button "Next" at bounding box center [710, 553] width 241 height 59
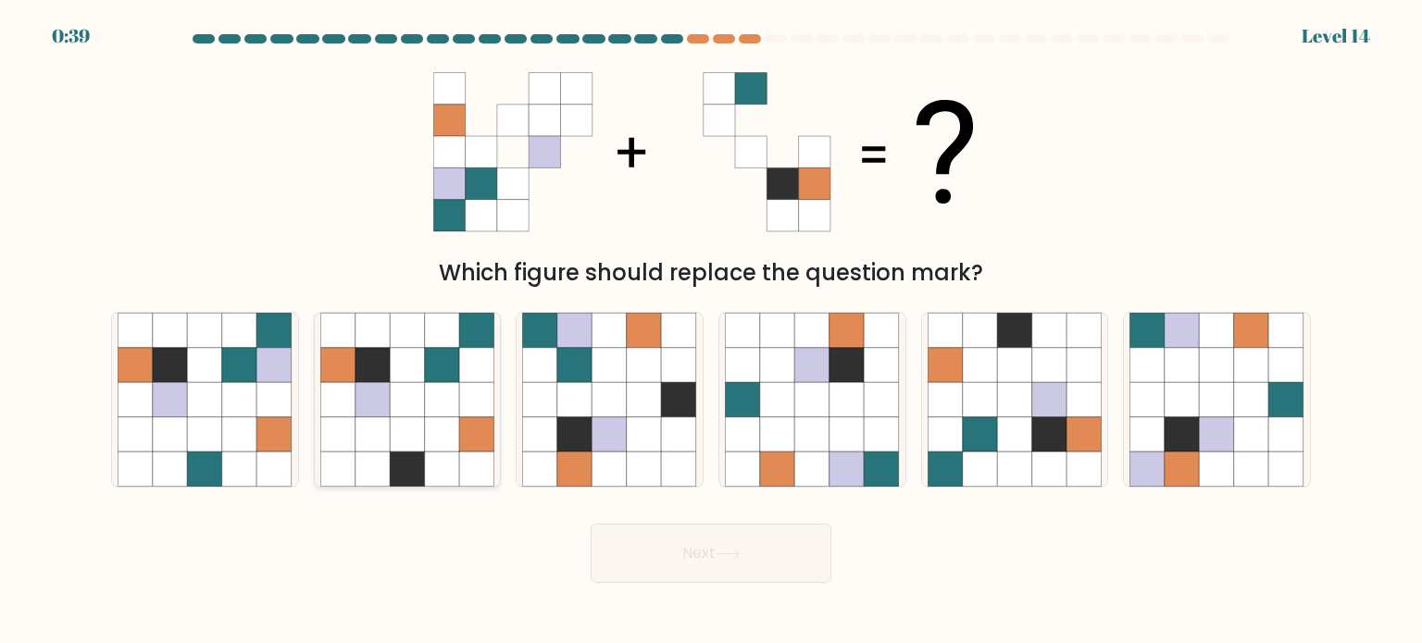
click at [350, 403] on icon at bounding box center [337, 399] width 35 height 35
click at [711, 331] on input "b." at bounding box center [711, 326] width 1 height 9
radio input "true"
click at [755, 539] on button "Next" at bounding box center [710, 553] width 241 height 59
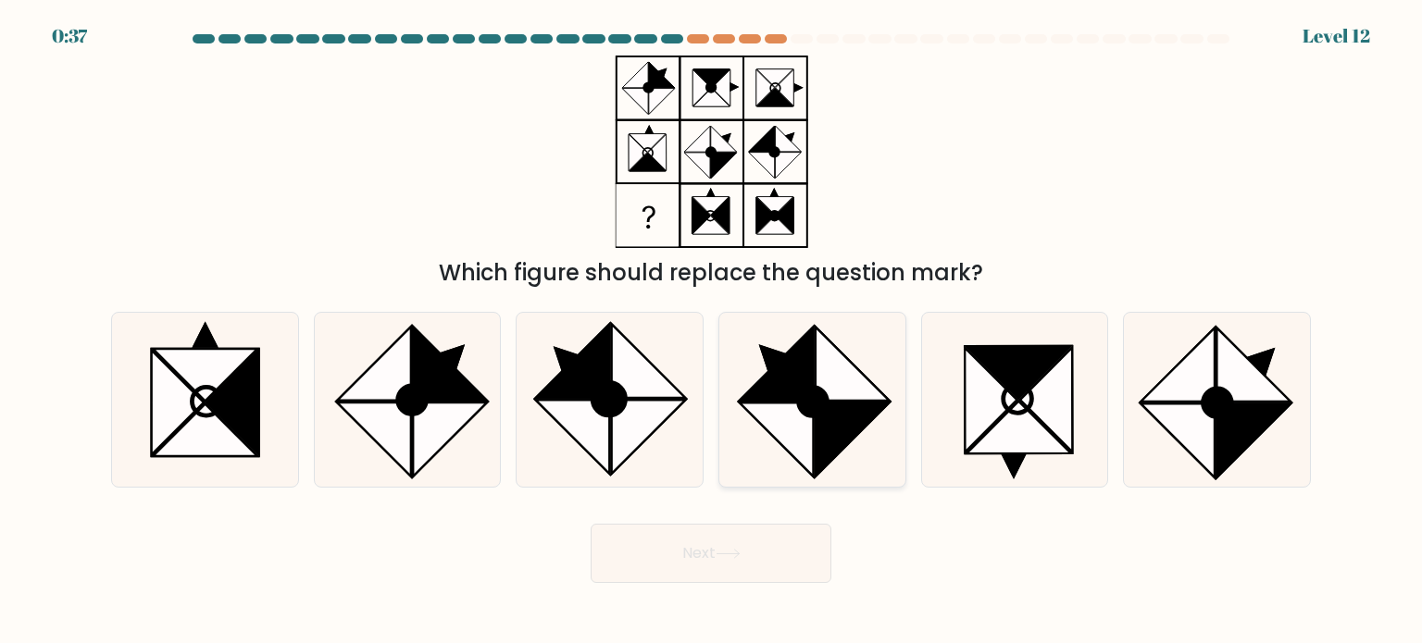
click at [857, 369] on icon at bounding box center [852, 364] width 74 height 74
click at [712, 331] on input "d." at bounding box center [711, 326] width 1 height 9
radio input "true"
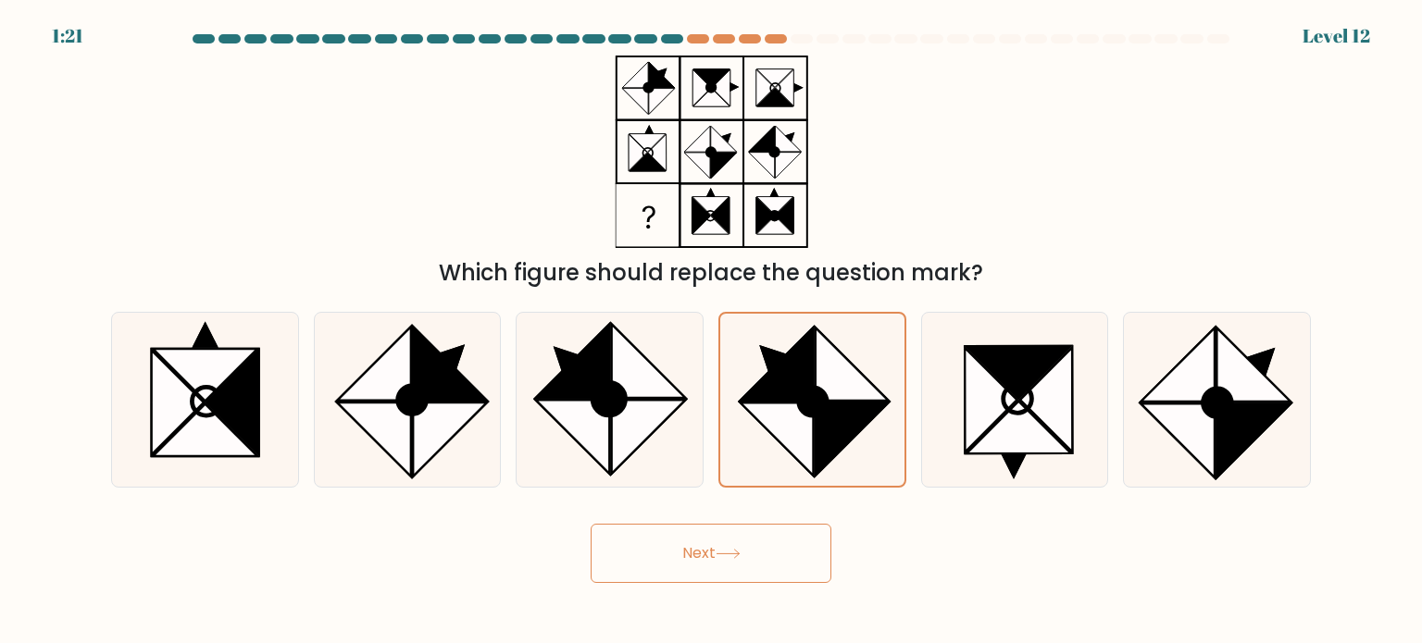
click at [681, 584] on body "1:21 Level 12" at bounding box center [711, 321] width 1422 height 643
click at [684, 571] on button "Next" at bounding box center [710, 553] width 241 height 59
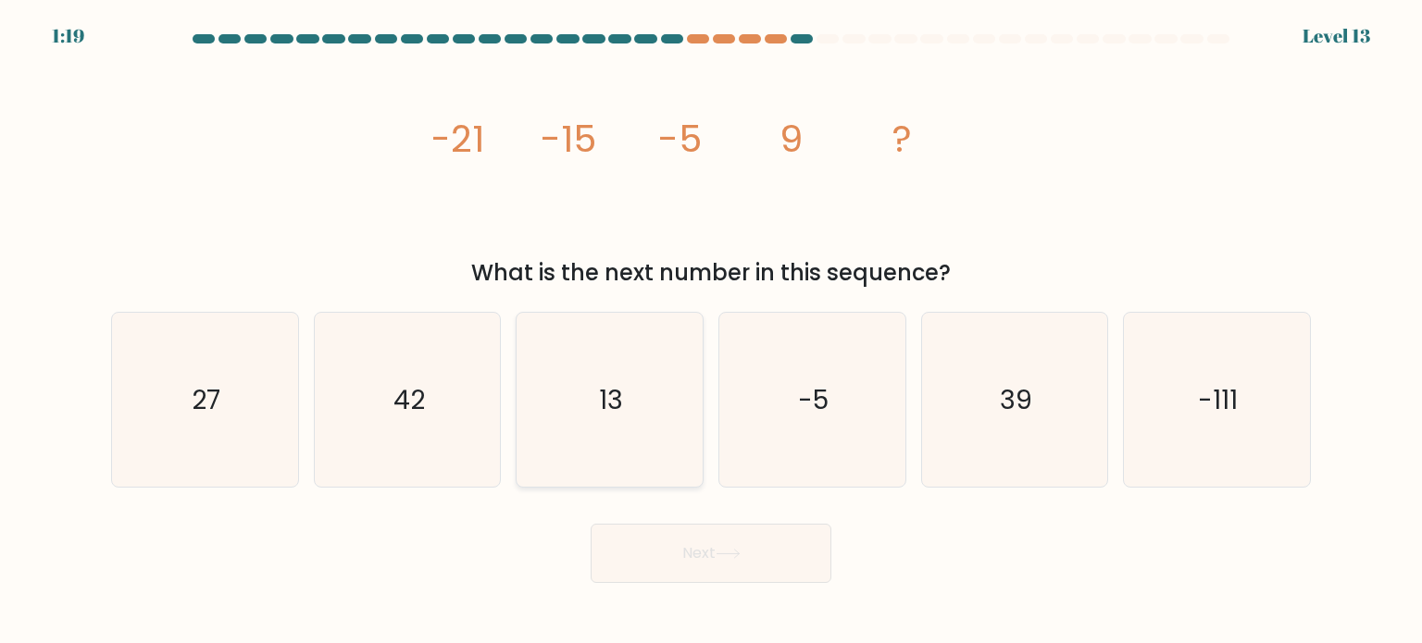
click at [541, 378] on icon "13" at bounding box center [609, 400] width 174 height 174
click at [711, 331] on input "c. 13" at bounding box center [711, 326] width 1 height 9
radio input "true"
click at [747, 562] on button "Next" at bounding box center [710, 553] width 241 height 59
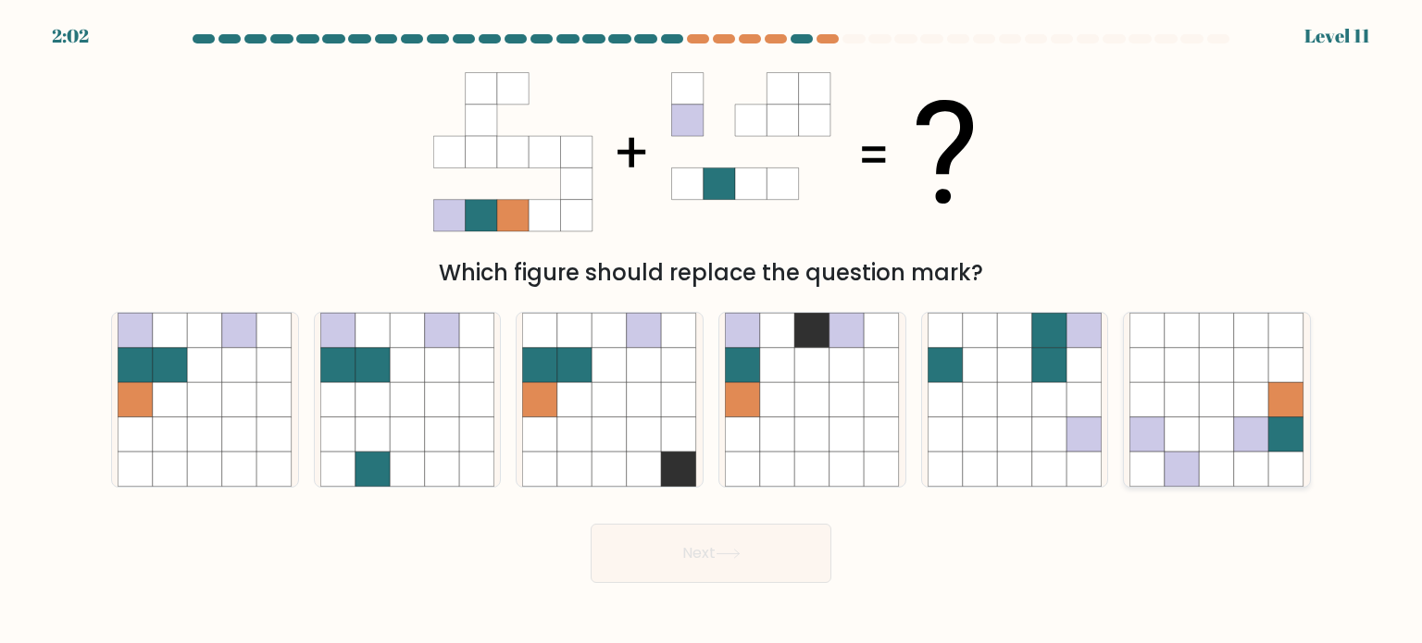
click at [1200, 326] on icon at bounding box center [1216, 330] width 35 height 35
click at [712, 326] on input "f." at bounding box center [711, 326] width 1 height 9
radio input "true"
click at [775, 528] on button "Next" at bounding box center [710, 553] width 241 height 59
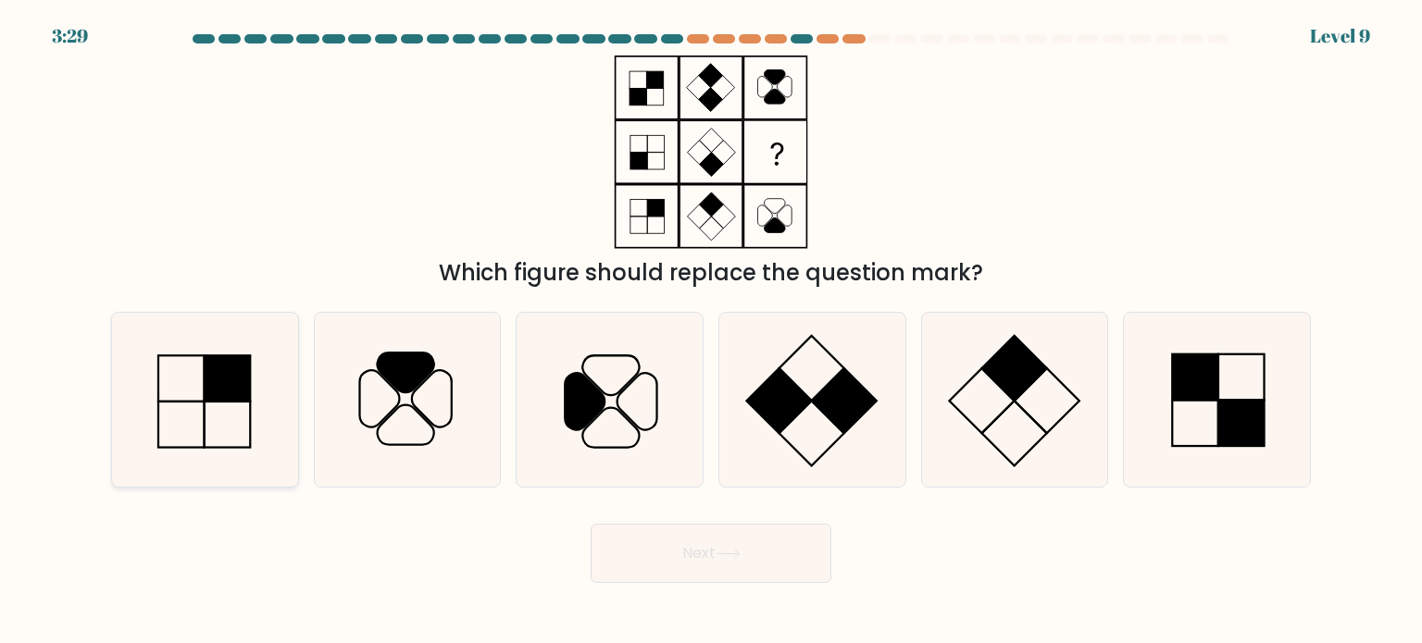
click at [262, 379] on icon at bounding box center [205, 400] width 174 height 174
click at [711, 331] on input "a." at bounding box center [711, 326] width 1 height 9
radio input "true"
click at [699, 536] on button "Next" at bounding box center [710, 553] width 241 height 59
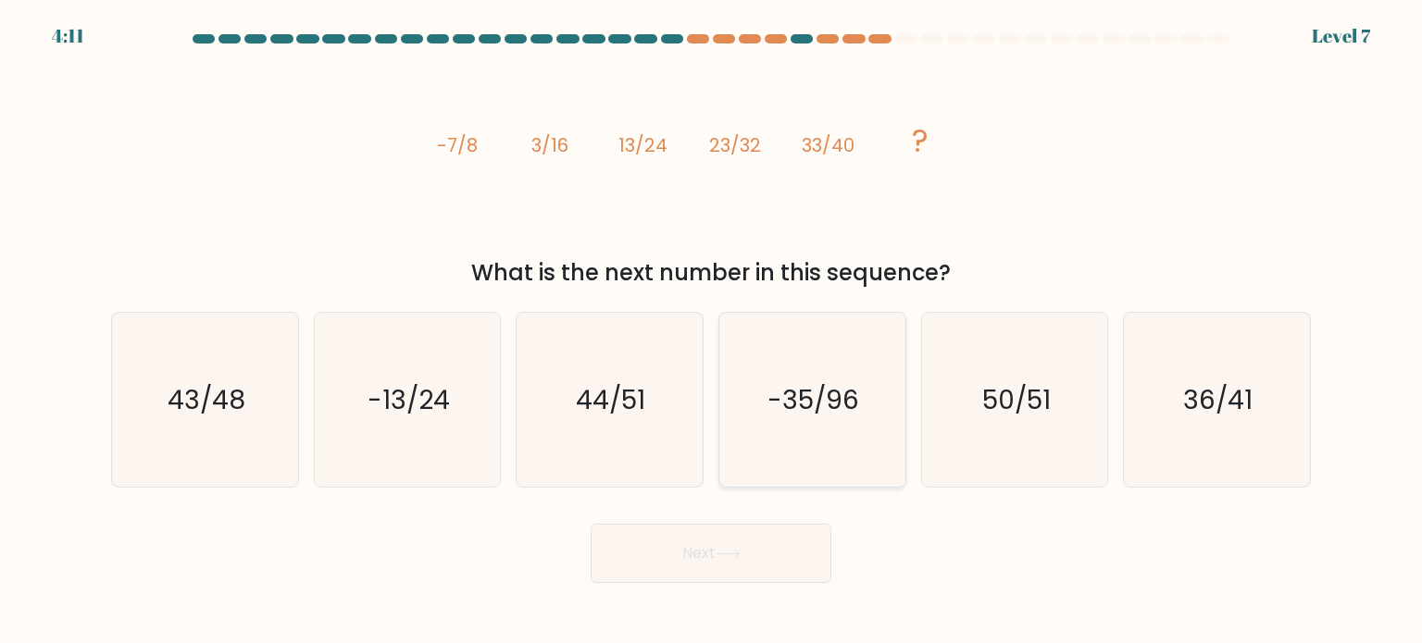
click at [815, 365] on icon "-35/96" at bounding box center [812, 400] width 174 height 174
click at [712, 331] on input "d. -35/96" at bounding box center [711, 326] width 1 height 9
radio input "true"
click at [709, 527] on button "Next" at bounding box center [710, 553] width 241 height 59
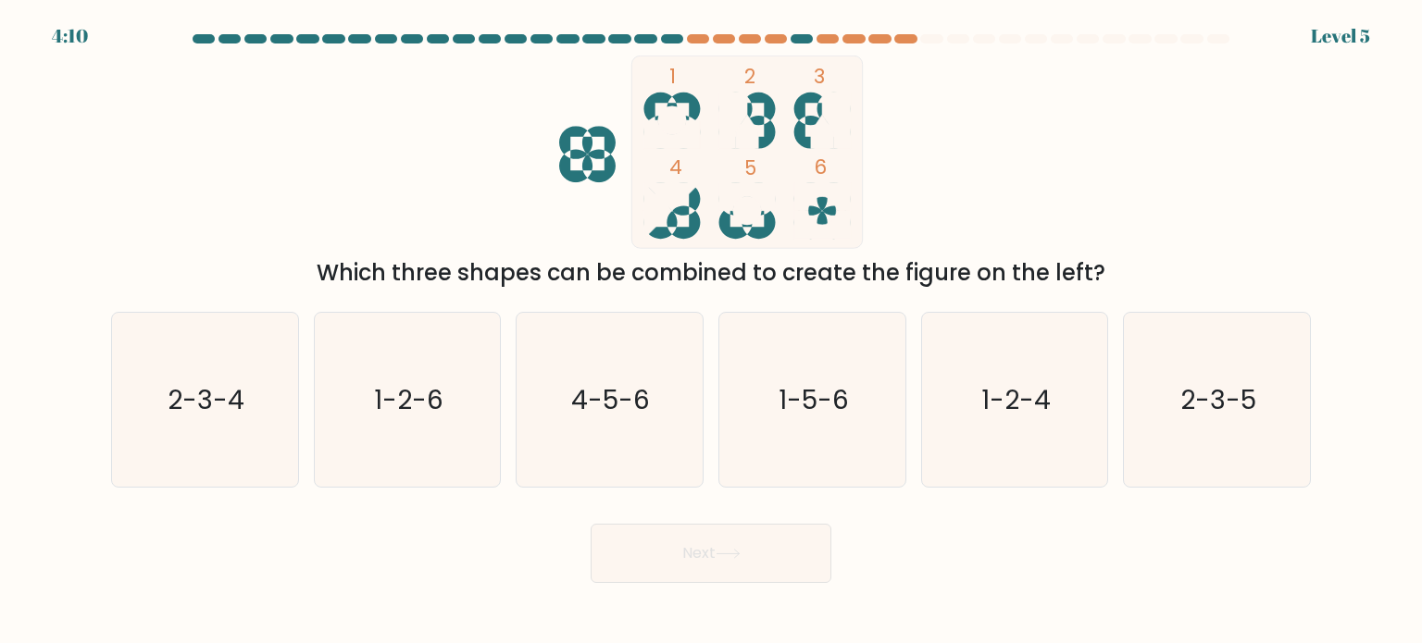
click at [704, 553] on button "Next" at bounding box center [710, 553] width 241 height 59
click at [416, 374] on icon "1-2-6" at bounding box center [407, 400] width 174 height 174
click at [711, 331] on input "b. 1-2-6" at bounding box center [711, 326] width 1 height 9
radio input "true"
click at [699, 561] on button "Next" at bounding box center [710, 553] width 241 height 59
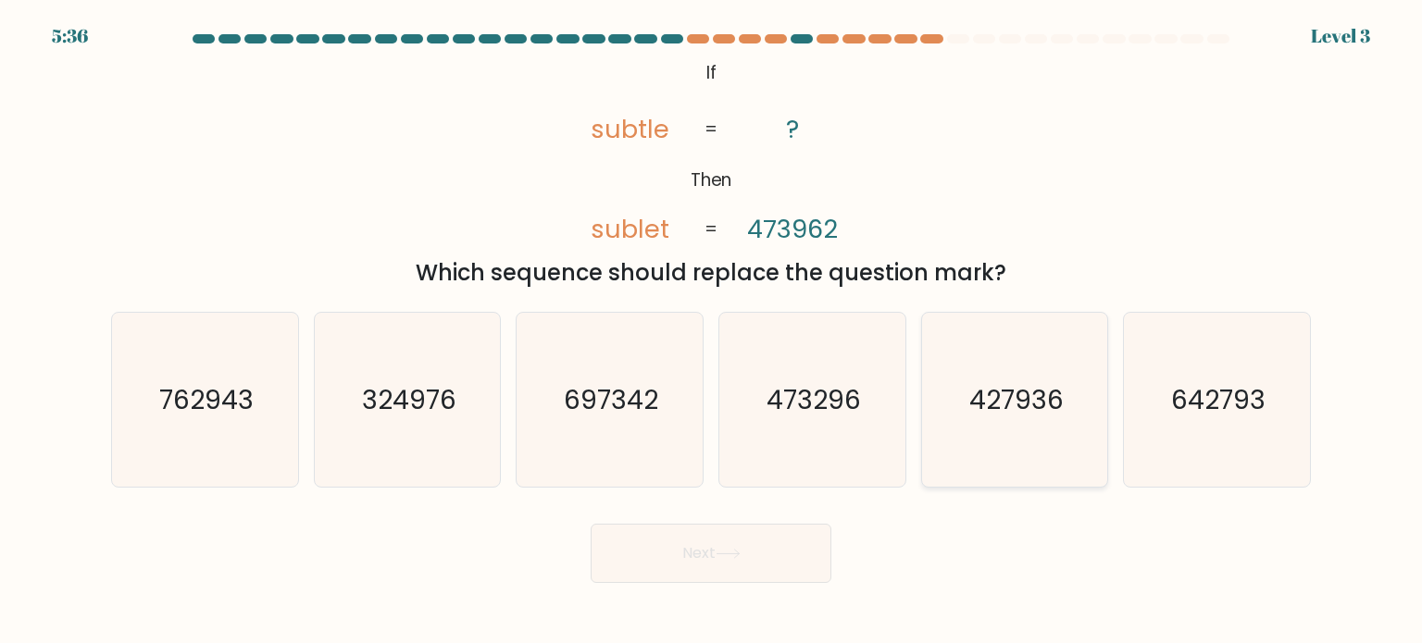
click at [998, 387] on text "427936" at bounding box center [1016, 398] width 94 height 37
click at [712, 331] on input "e. 427936" at bounding box center [711, 326] width 1 height 9
radio input "true"
click at [761, 548] on button "Next" at bounding box center [710, 553] width 241 height 59
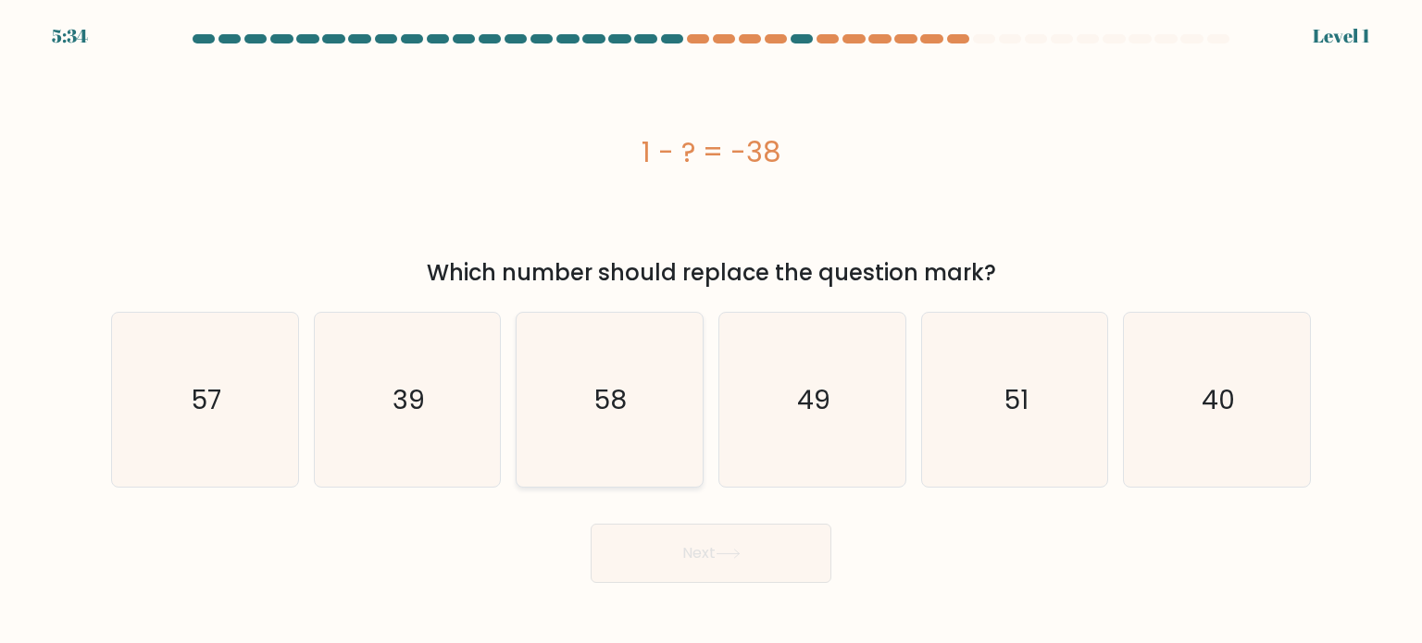
click at [590, 367] on icon "58" at bounding box center [609, 400] width 174 height 174
click at [711, 331] on input "c. 58" at bounding box center [711, 326] width 1 height 9
radio input "true"
click at [707, 570] on button "Next" at bounding box center [710, 553] width 241 height 59
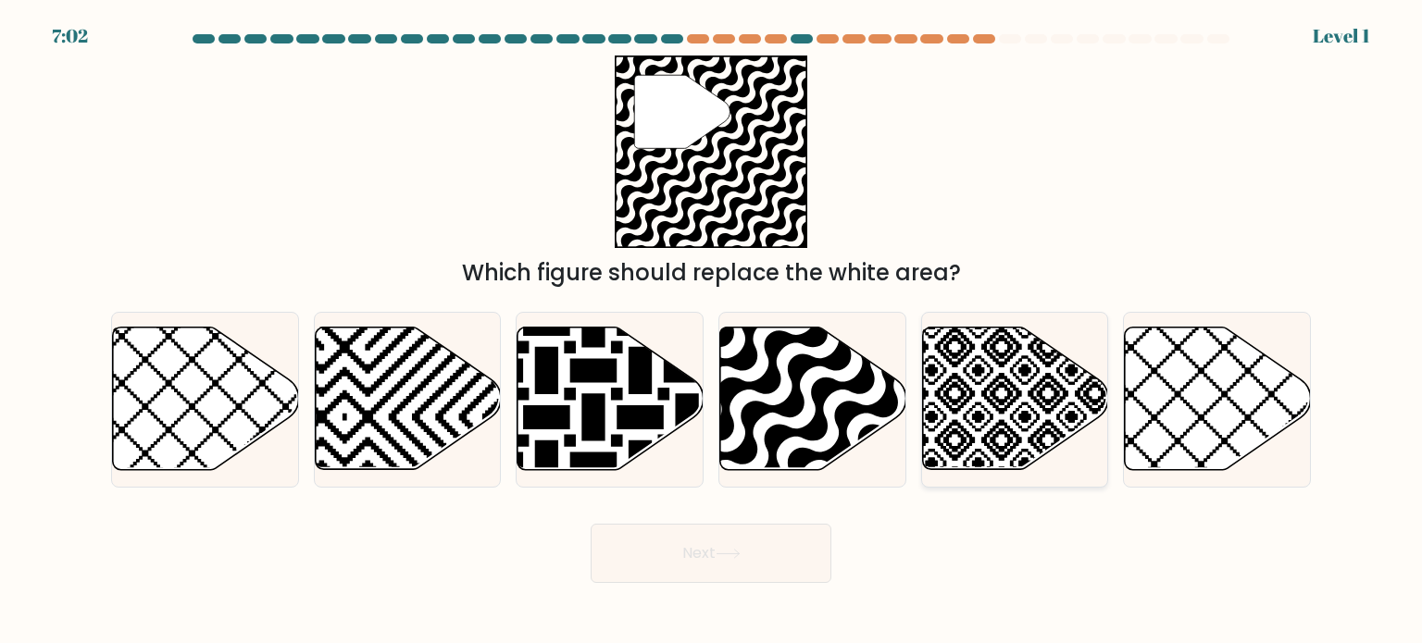
click at [1022, 384] on icon at bounding box center [1071, 324] width 375 height 375
click at [712, 331] on input "e." at bounding box center [711, 326] width 1 height 9
radio input "true"
click at [789, 429] on icon at bounding box center [869, 477] width 375 height 375
click at [712, 331] on input "d." at bounding box center [711, 326] width 1 height 9
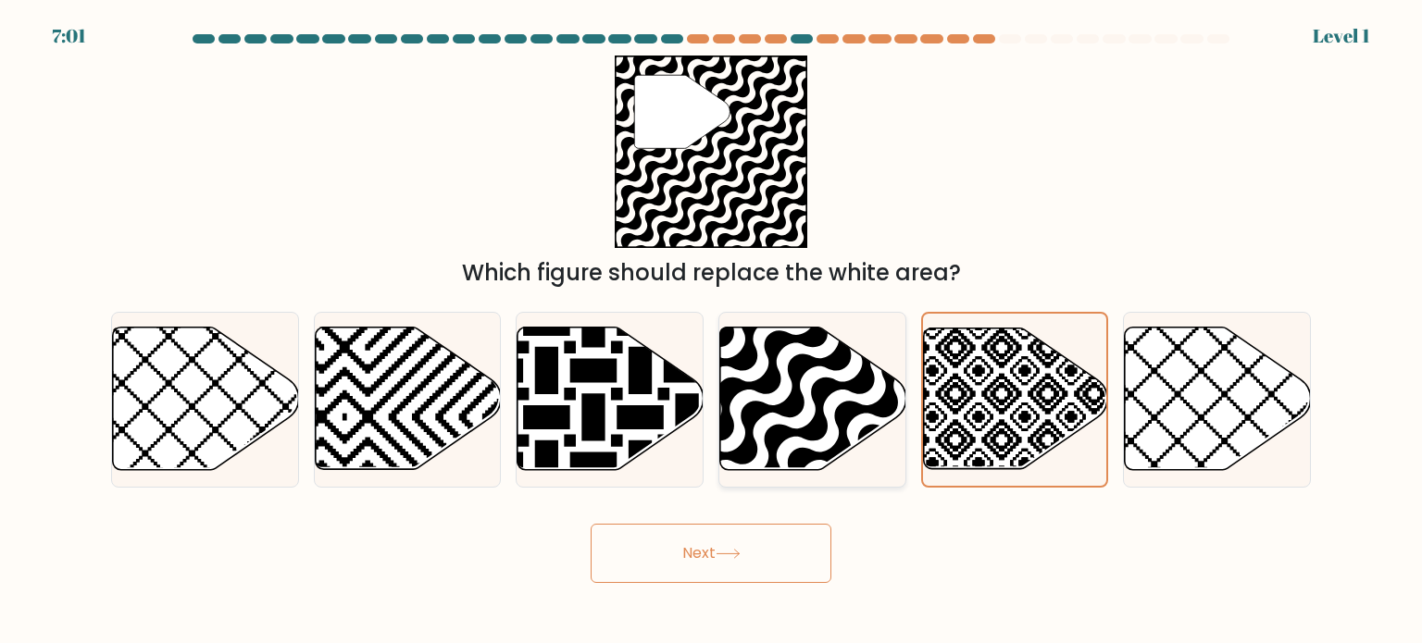
radio input "true"
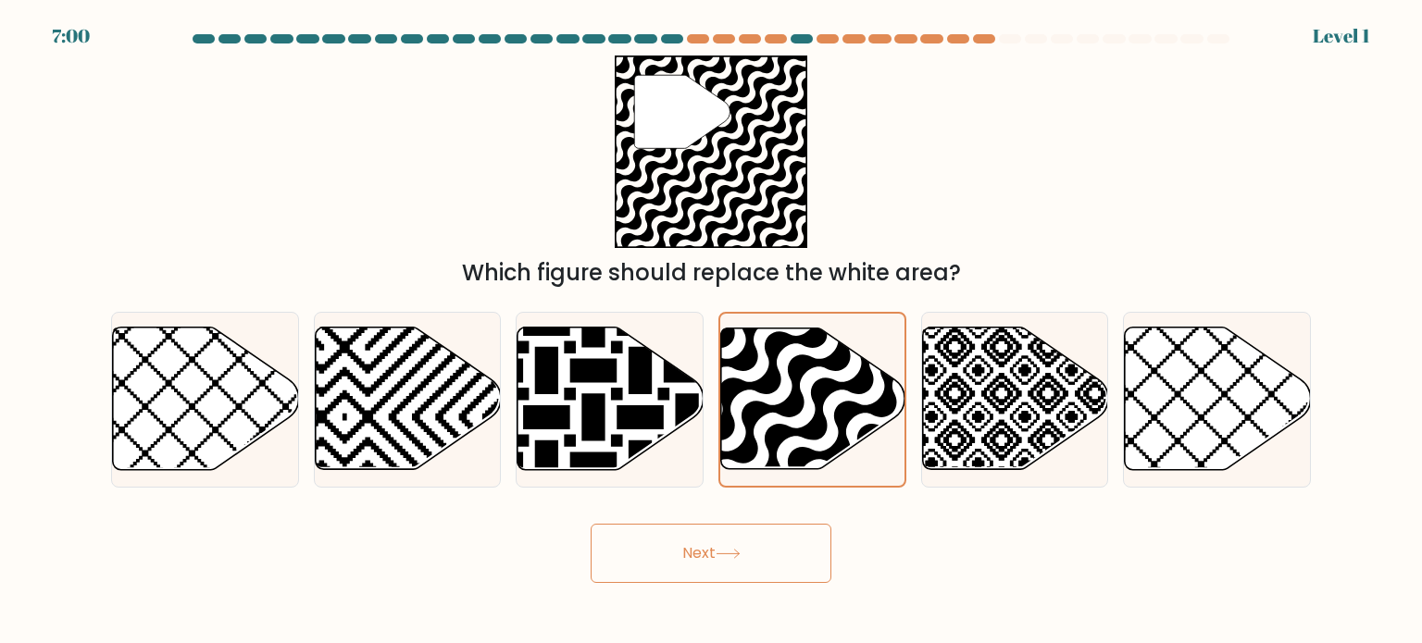
click at [713, 557] on button "Next" at bounding box center [710, 553] width 241 height 59
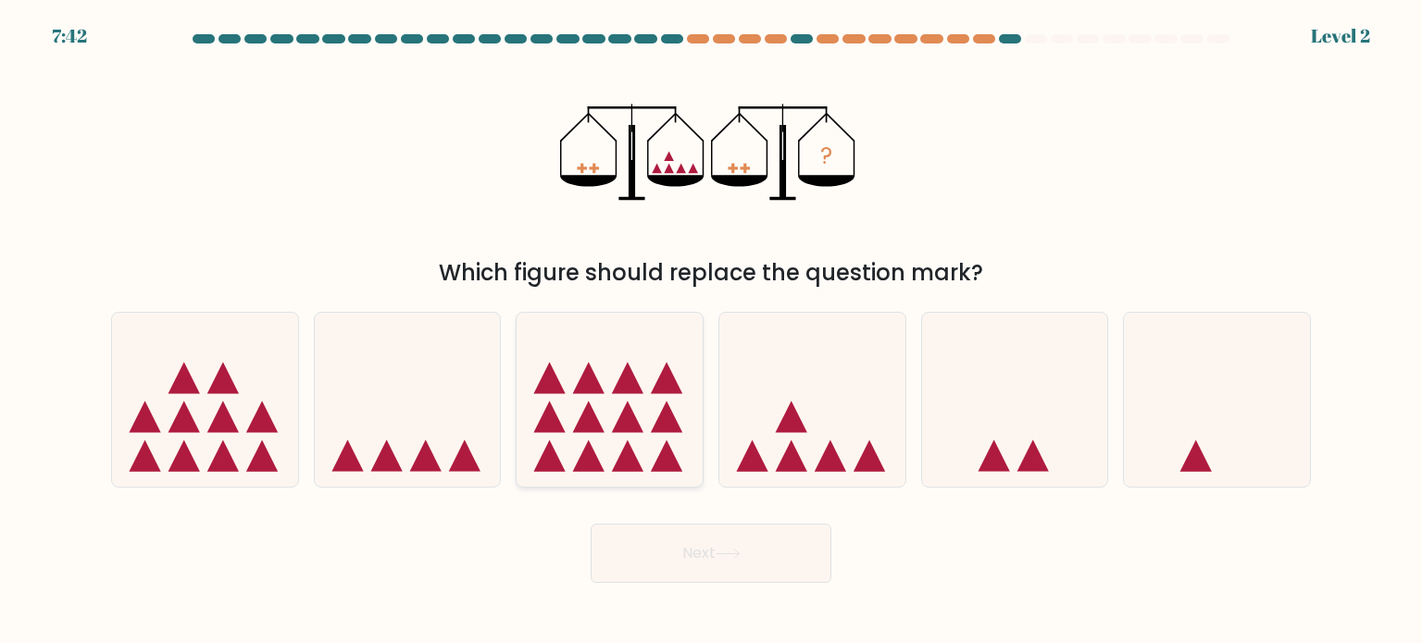
click at [556, 404] on icon at bounding box center [609, 400] width 186 height 154
click at [711, 331] on input "c." at bounding box center [711, 326] width 1 height 9
radio input "true"
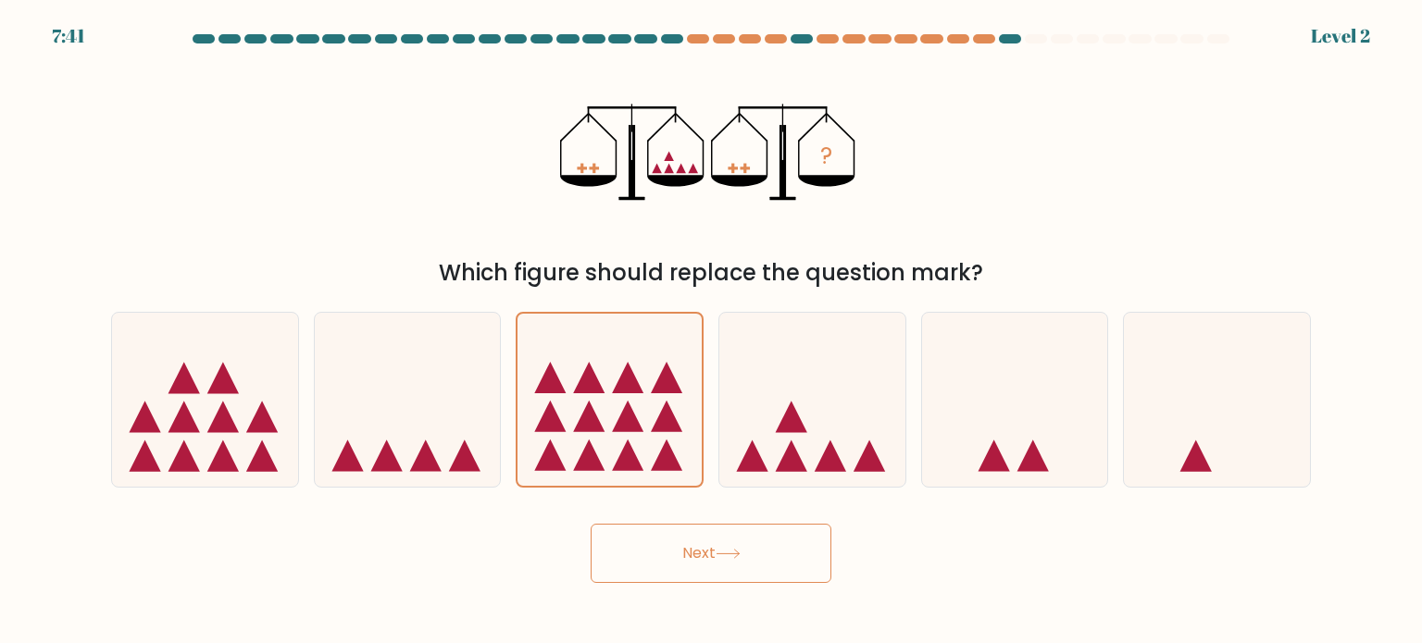
click at [721, 546] on button "Next" at bounding box center [710, 553] width 241 height 59
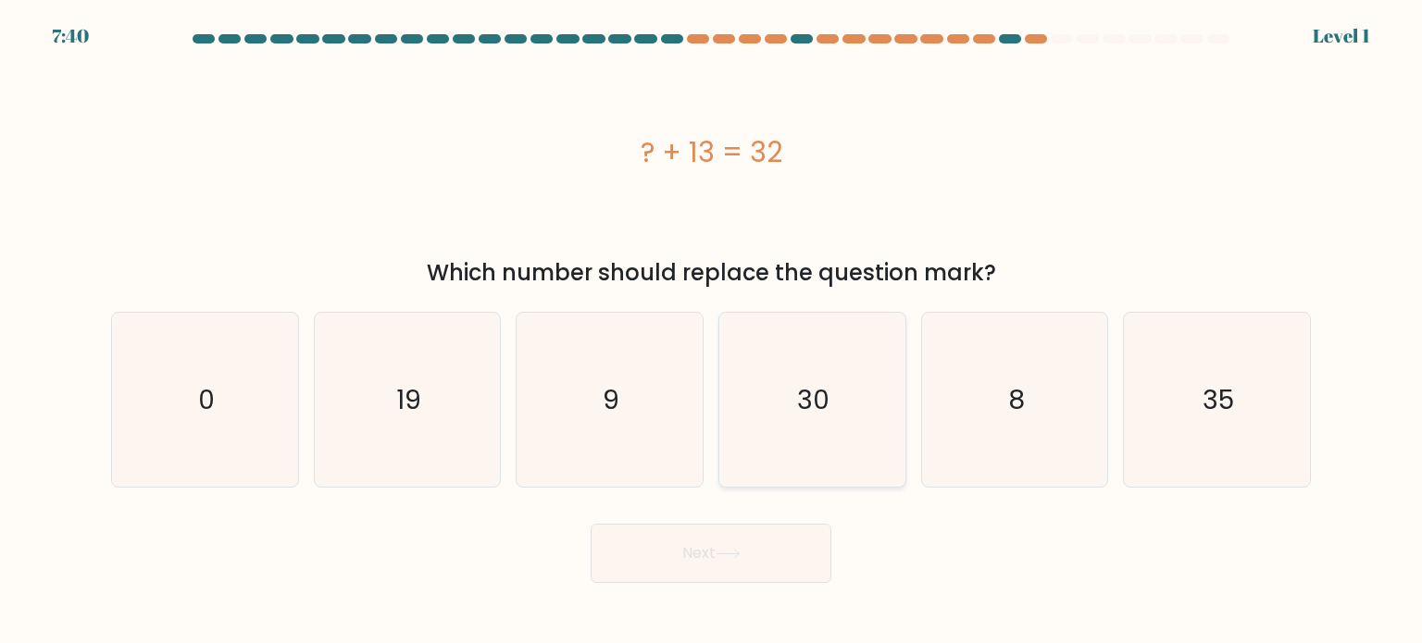
click at [834, 379] on icon "30" at bounding box center [812, 400] width 174 height 174
click at [712, 331] on input "d. 30" at bounding box center [711, 326] width 1 height 9
radio input "true"
click at [722, 551] on icon at bounding box center [727, 554] width 25 height 10
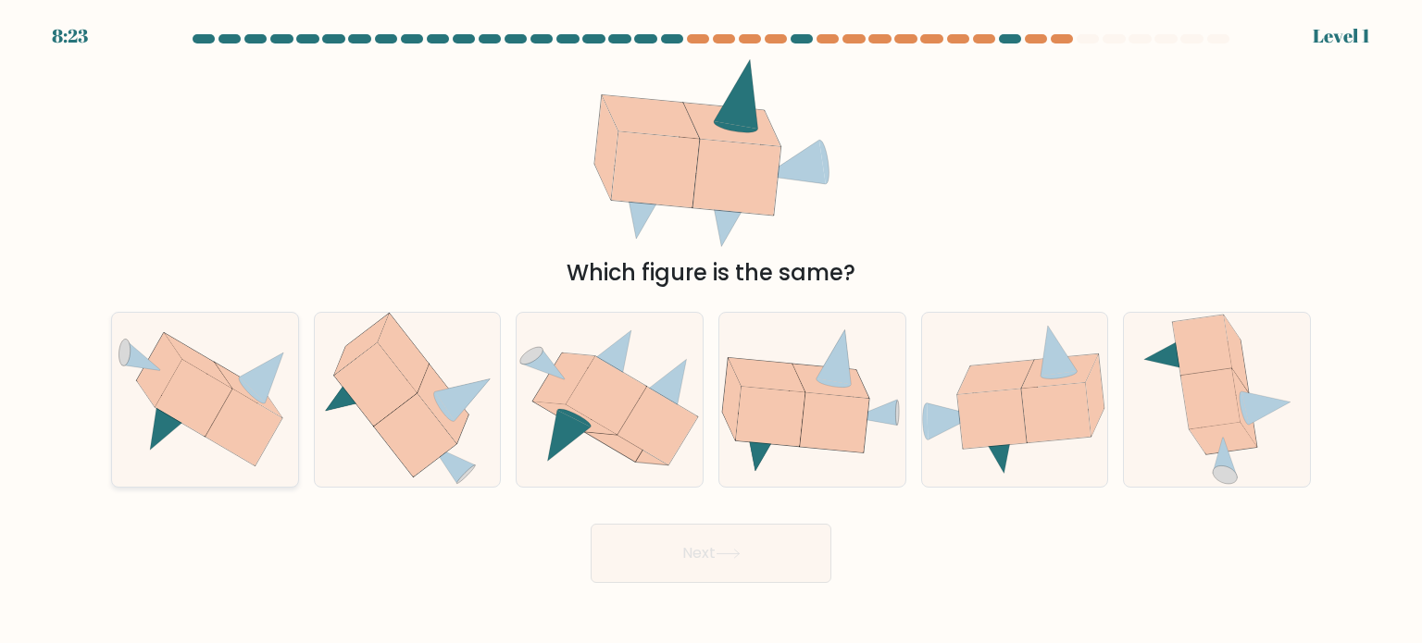
click at [287, 387] on icon at bounding box center [205, 399] width 186 height 134
click at [711, 331] on input "a." at bounding box center [711, 326] width 1 height 9
radio input "true"
click at [633, 537] on button "Next" at bounding box center [710, 553] width 241 height 59
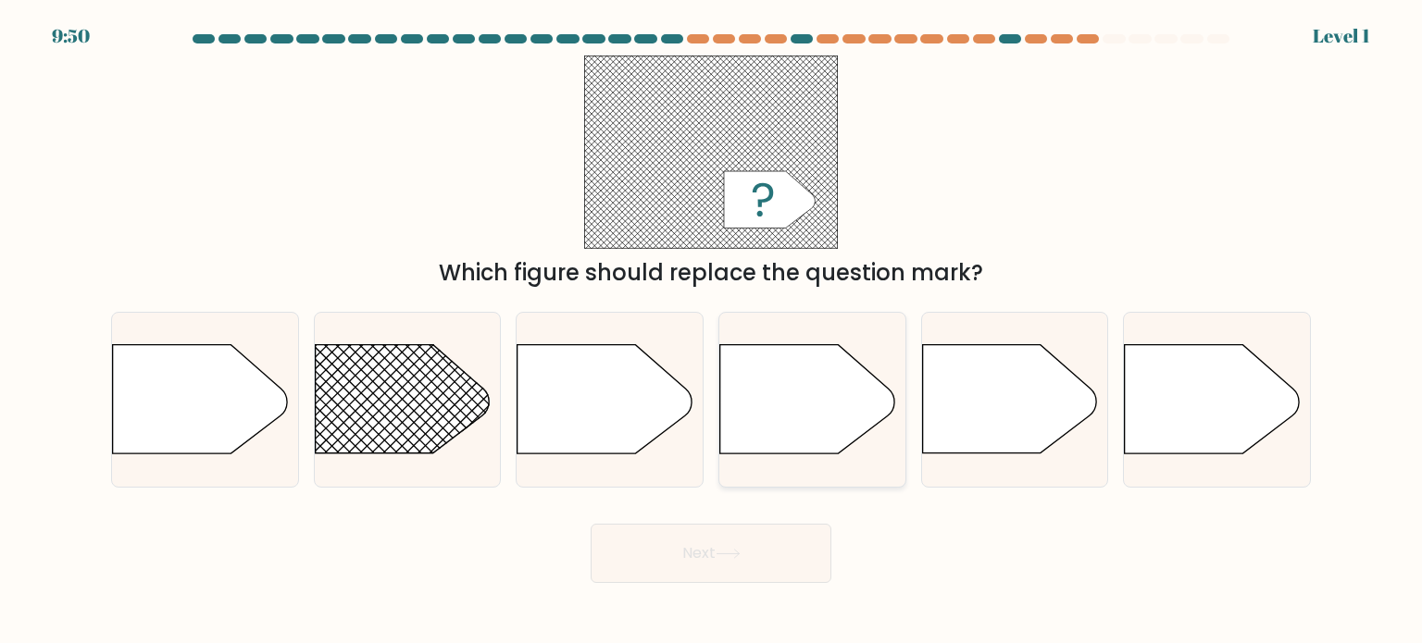
click at [854, 388] on icon at bounding box center [807, 399] width 174 height 108
click at [712, 331] on input "d." at bounding box center [711, 326] width 1 height 9
radio input "true"
click at [381, 322] on div at bounding box center [408, 400] width 188 height 176
click at [711, 322] on input "b." at bounding box center [711, 326] width 1 height 9
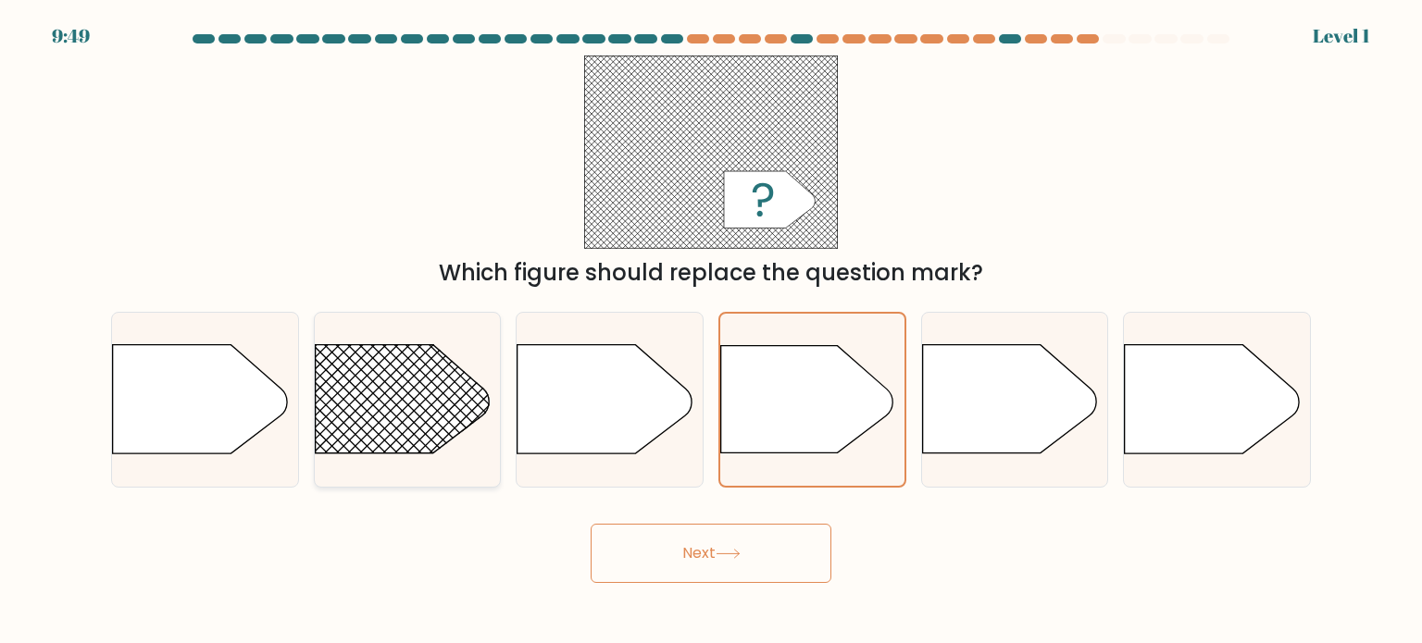
radio input "true"
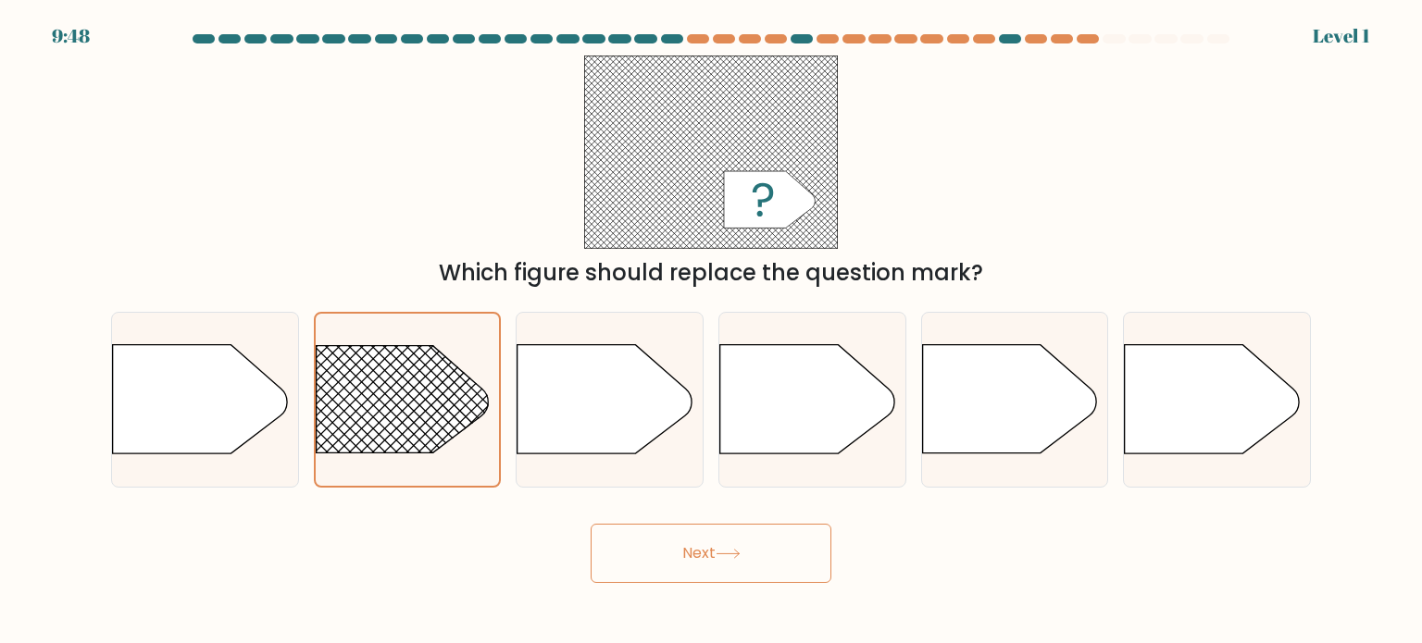
click at [691, 565] on button "Next" at bounding box center [710, 553] width 241 height 59
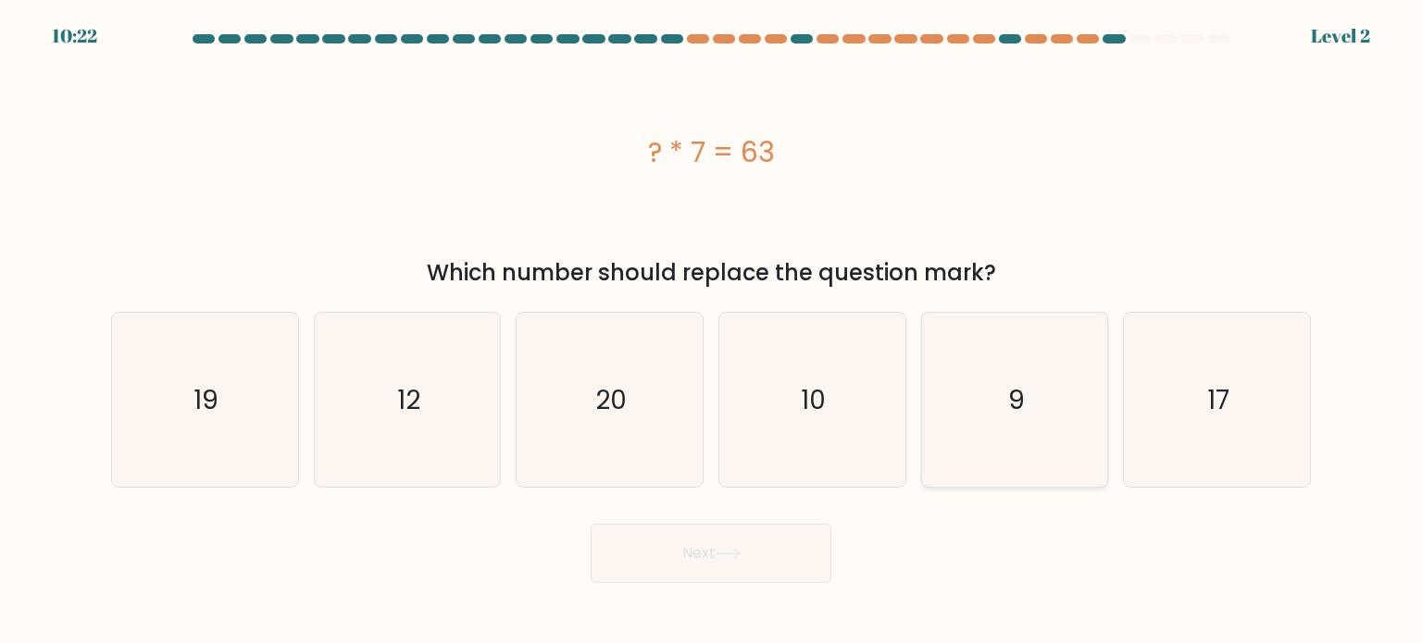
click at [1017, 403] on text "9" at bounding box center [1016, 398] width 17 height 37
click at [712, 331] on input "e. 9" at bounding box center [711, 326] width 1 height 9
radio input "true"
click at [717, 550] on button "Next" at bounding box center [710, 553] width 241 height 59
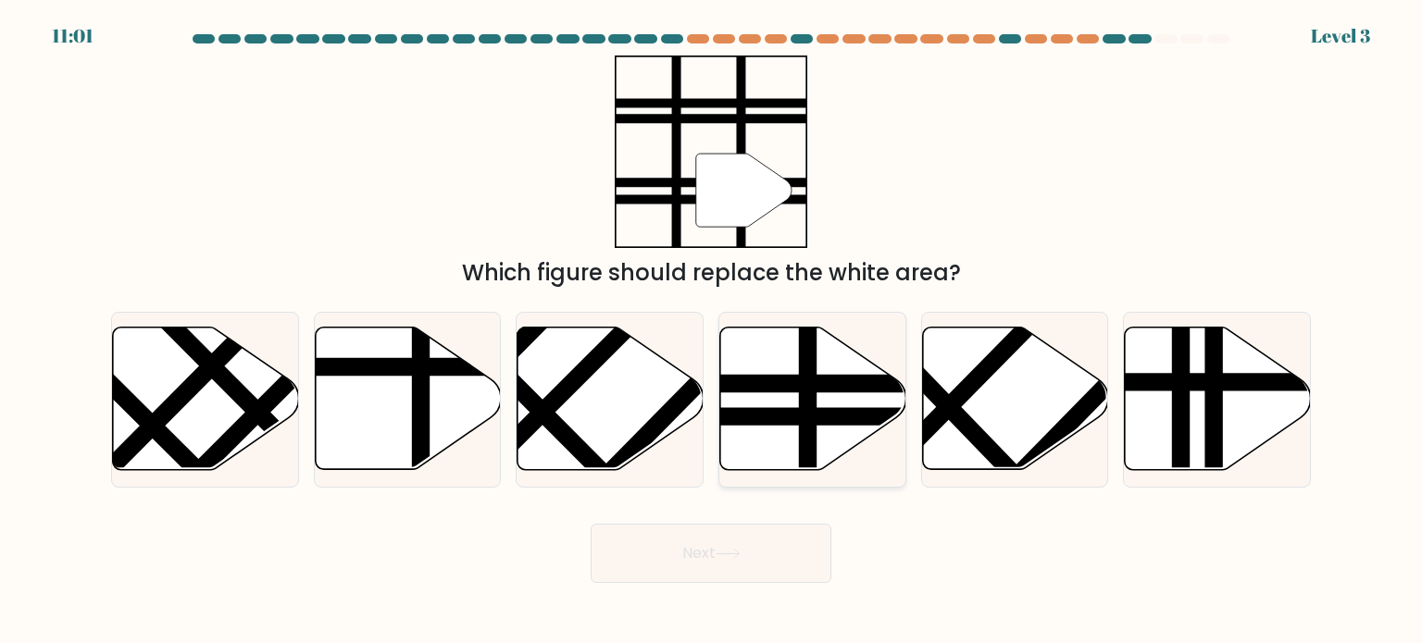
click at [796, 384] on line at bounding box center [749, 384] width 375 height 0
click at [712, 331] on input "d." at bounding box center [711, 326] width 1 height 9
radio input "true"
click at [677, 558] on button "Next" at bounding box center [710, 553] width 241 height 59
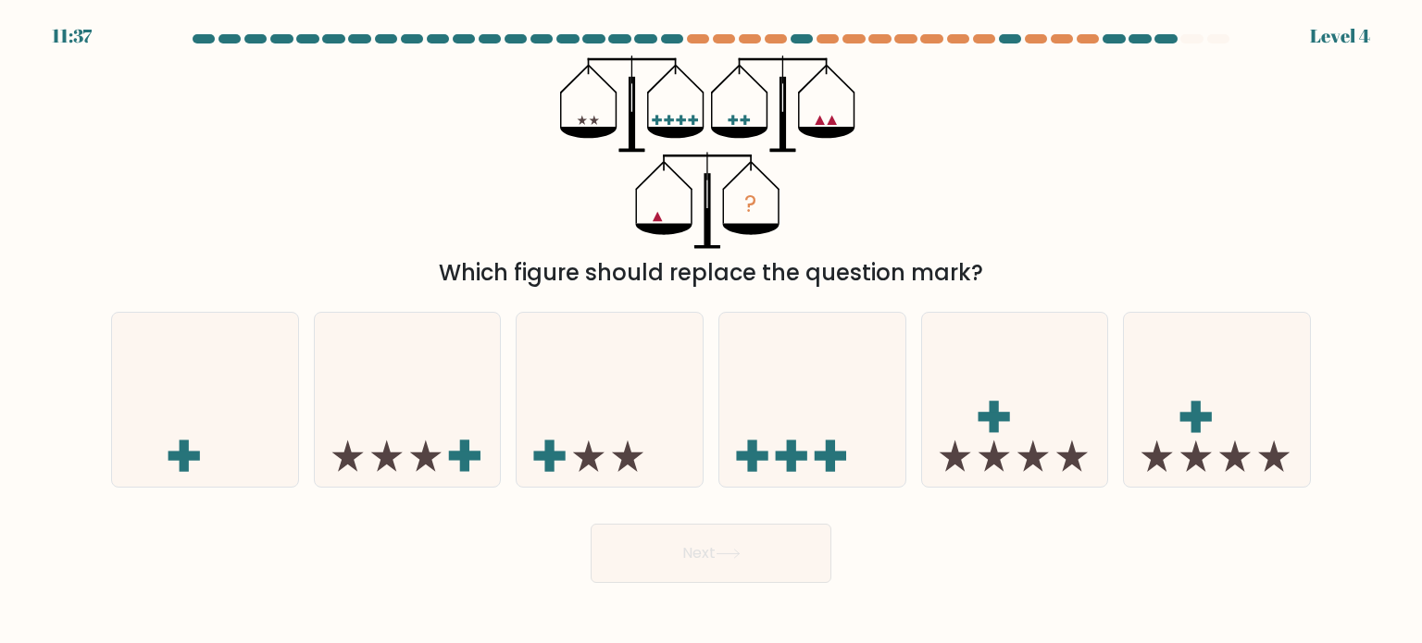
drag, startPoint x: 1010, startPoint y: 421, endPoint x: 692, endPoint y: 565, distance: 348.4
click at [692, 565] on form at bounding box center [711, 308] width 1422 height 549
click at [1021, 340] on icon at bounding box center [1015, 400] width 186 height 154
click at [712, 331] on input "e." at bounding box center [711, 326] width 1 height 9
radio input "true"
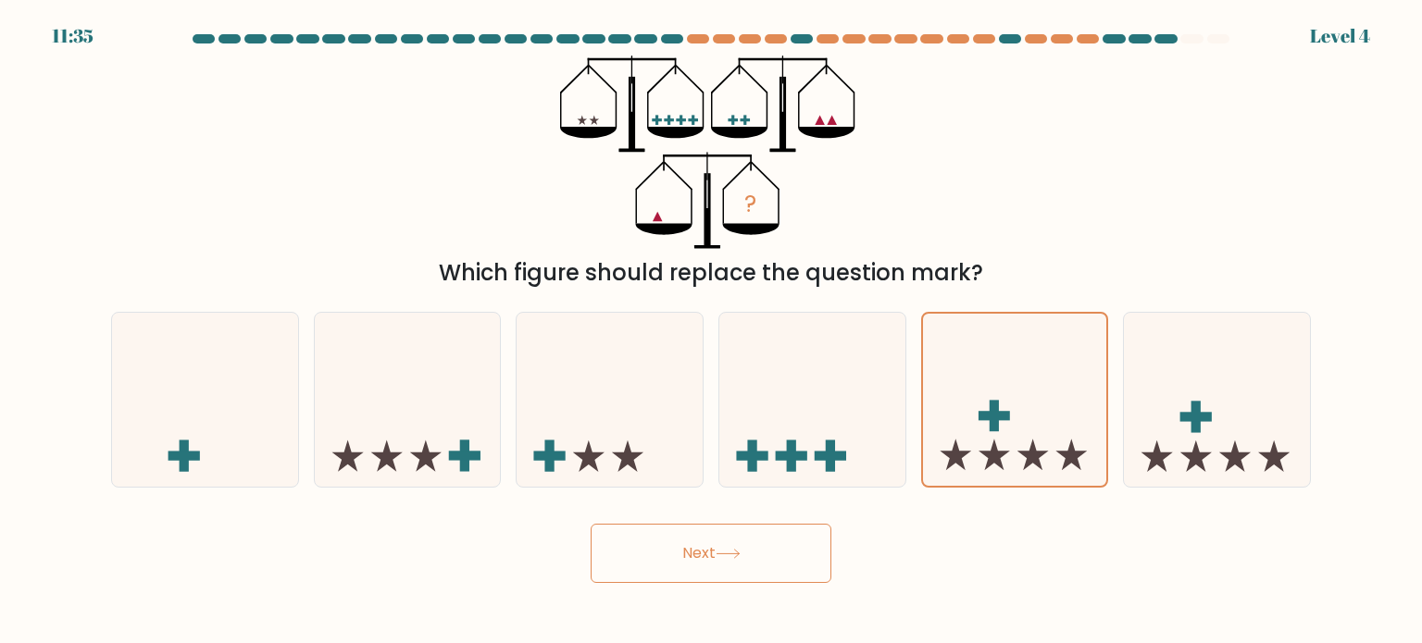
click at [704, 540] on button "Next" at bounding box center [710, 553] width 241 height 59
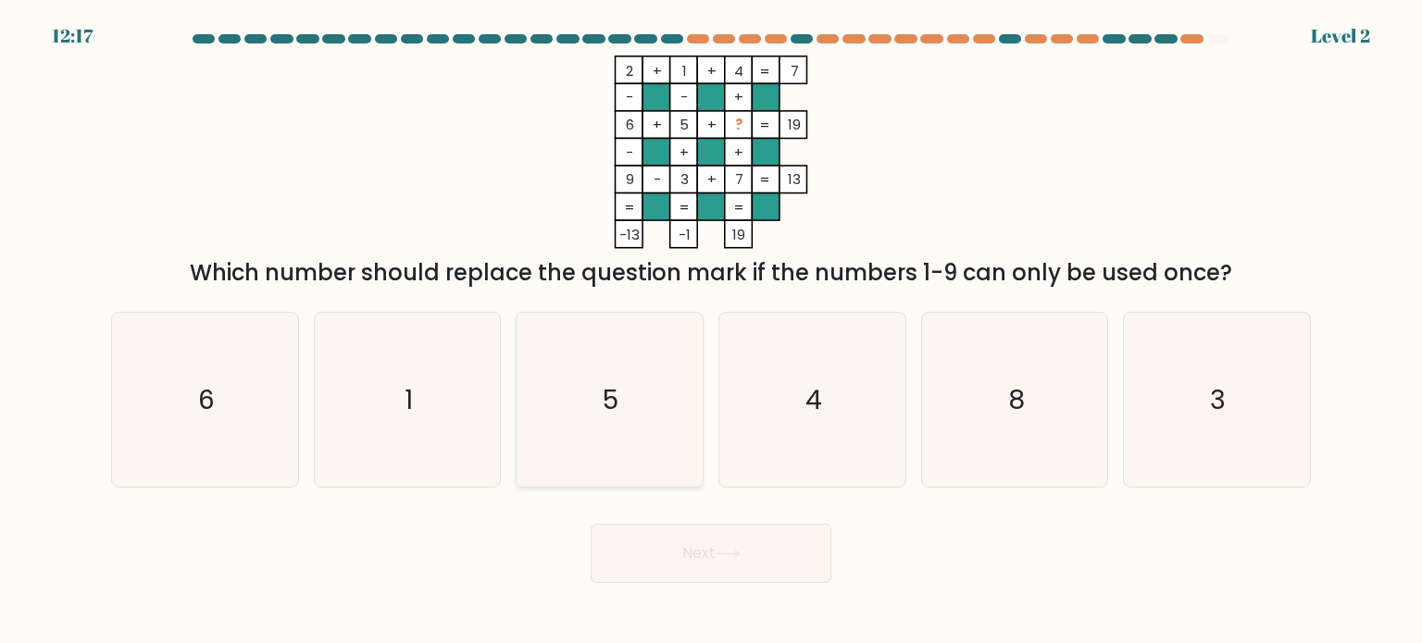
click at [673, 389] on icon "5" at bounding box center [609, 400] width 174 height 174
click at [711, 331] on input "c. 5" at bounding box center [711, 326] width 1 height 9
radio input "true"
click at [700, 564] on button "Next" at bounding box center [710, 553] width 241 height 59
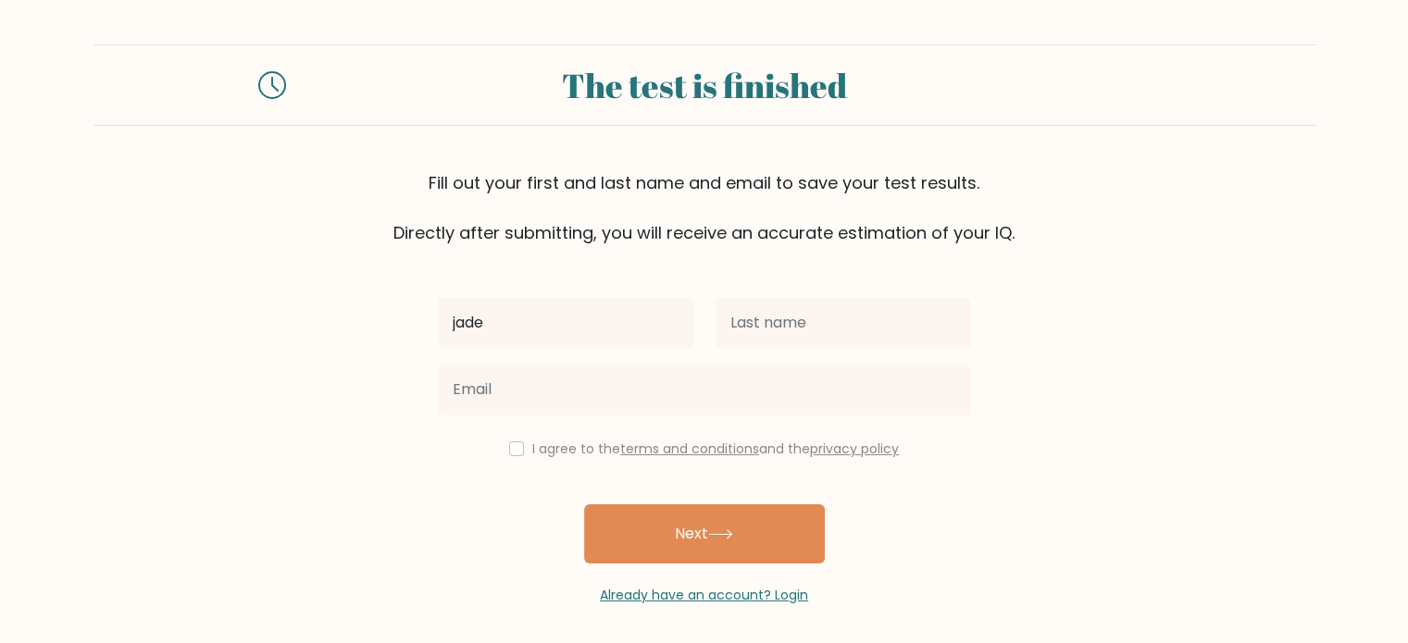
type input "jade"
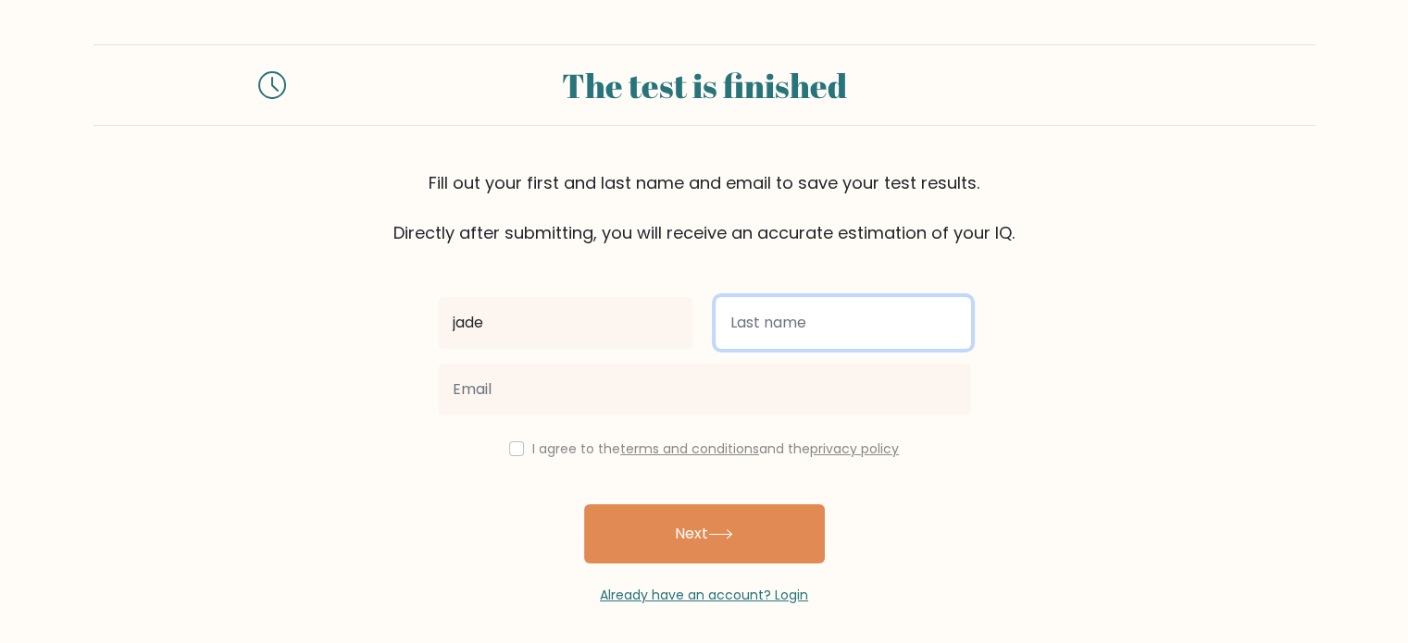
click at [807, 322] on input "text" at bounding box center [842, 323] width 255 height 52
type input "[PERSON_NAME]"
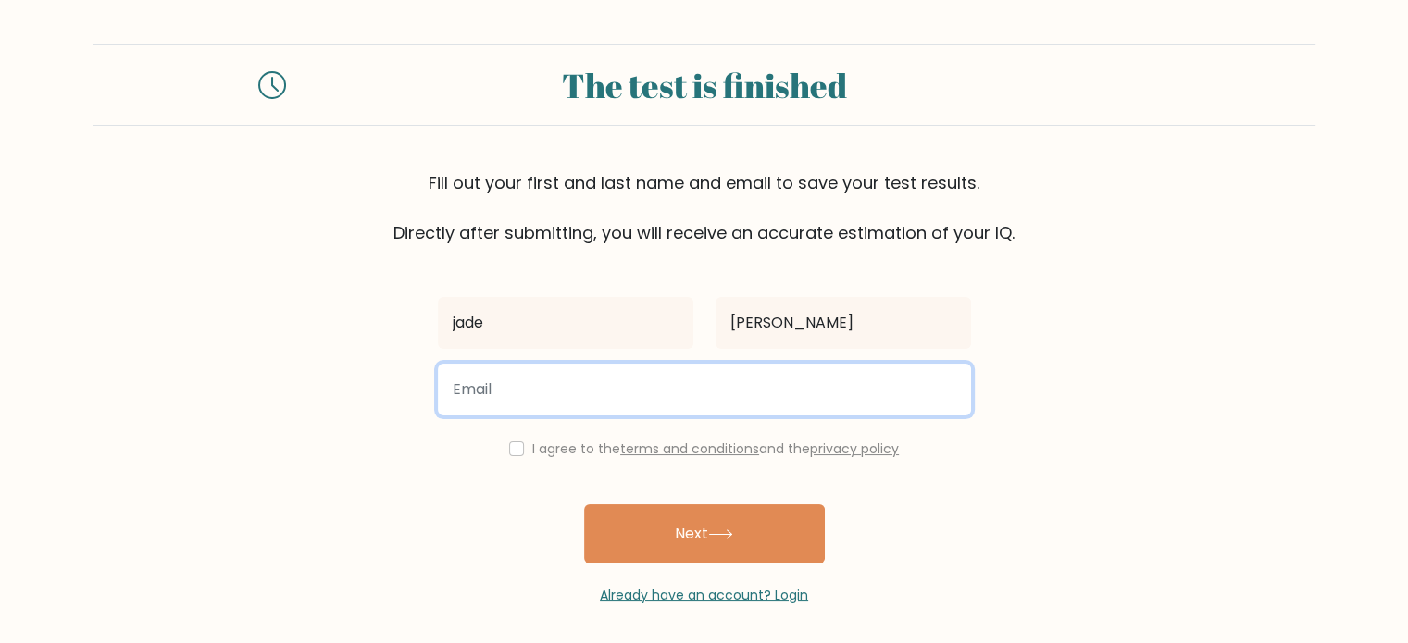
click at [527, 403] on input "email" at bounding box center [704, 390] width 533 height 52
type input "tabatjade4@gmail.com"
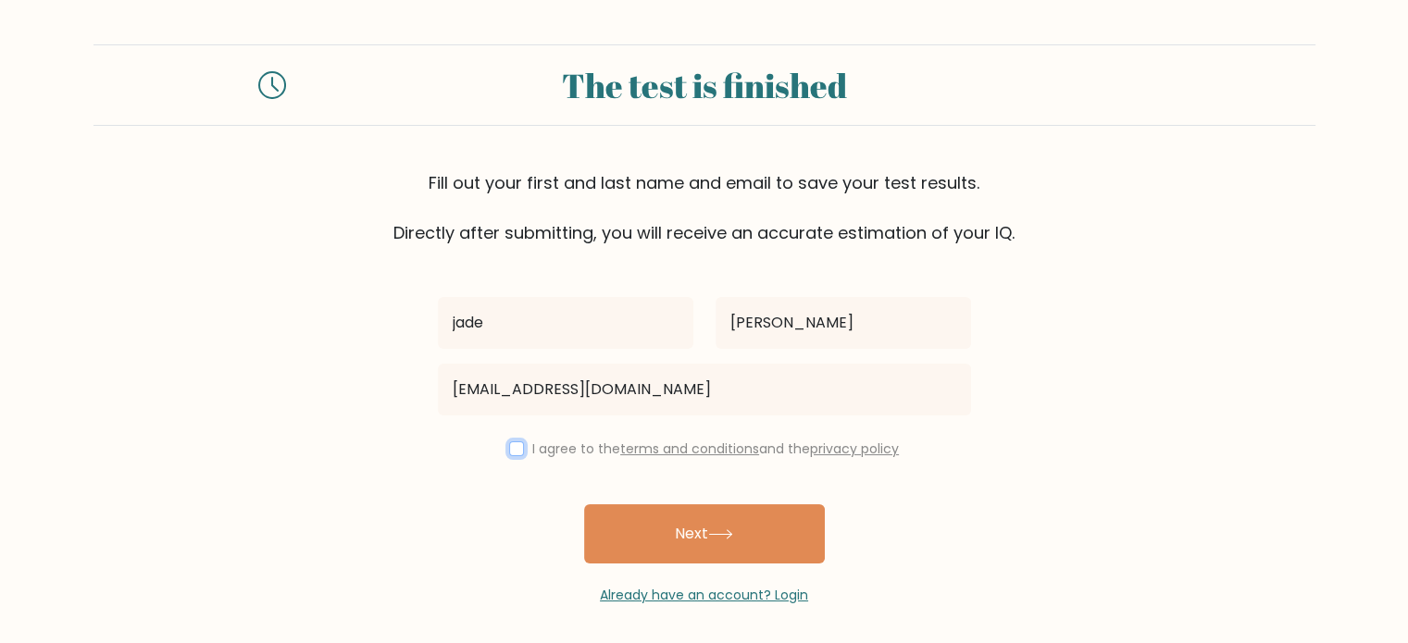
click at [516, 445] on input "checkbox" at bounding box center [516, 448] width 15 height 15
checkbox input "true"
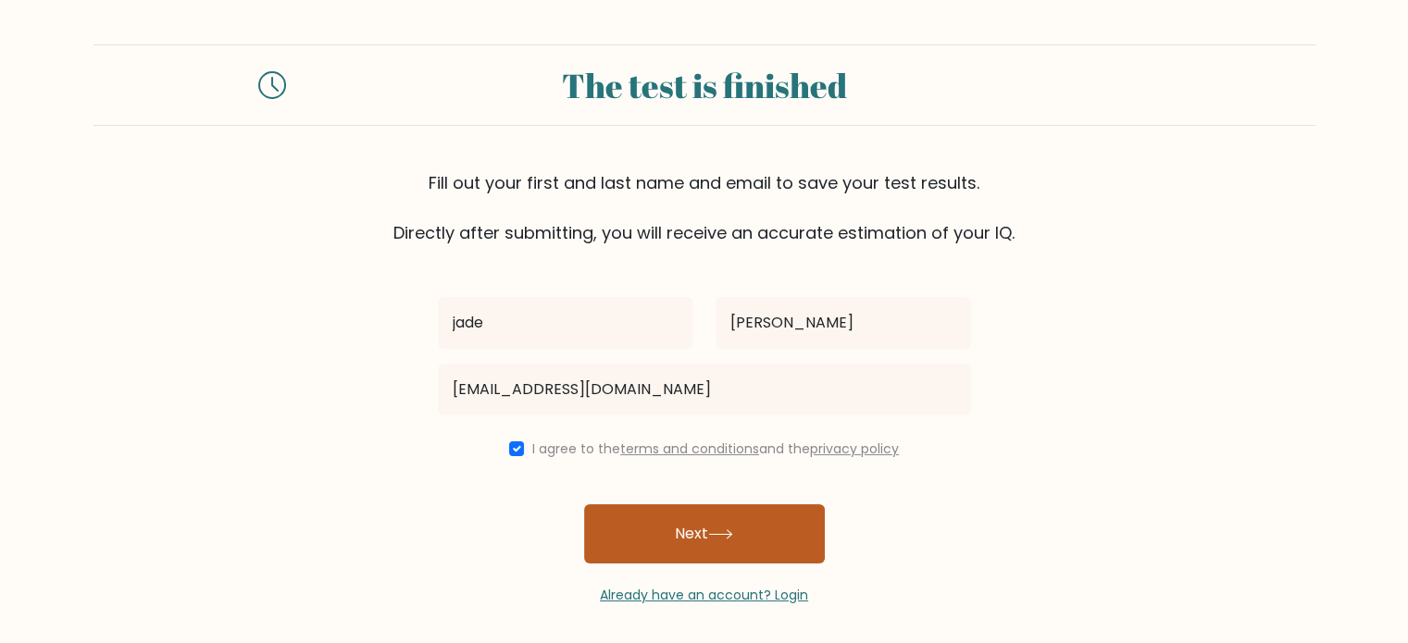
click at [661, 537] on button "Next" at bounding box center [704, 533] width 241 height 59
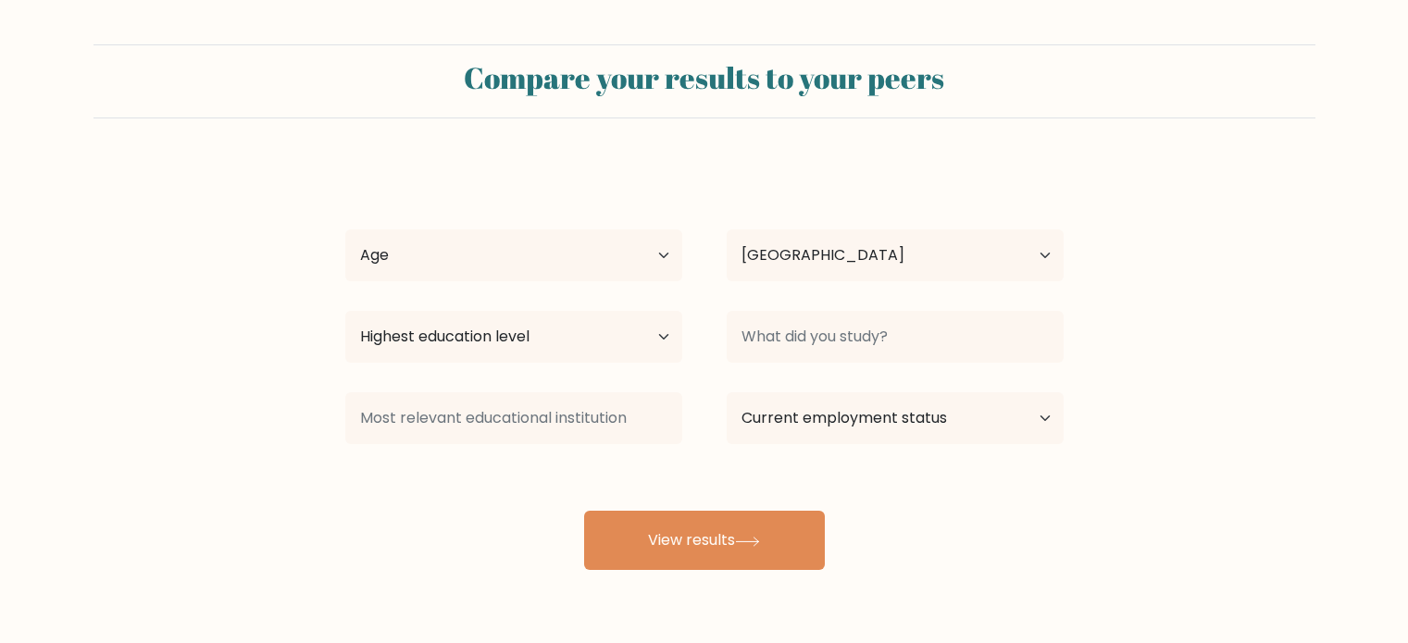
select select "PH"
click at [659, 258] on select "Age Under [DEMOGRAPHIC_DATA] [DEMOGRAPHIC_DATA] [DEMOGRAPHIC_DATA] [DEMOGRAPHIC…" at bounding box center [513, 256] width 337 height 52
select select "25_34"
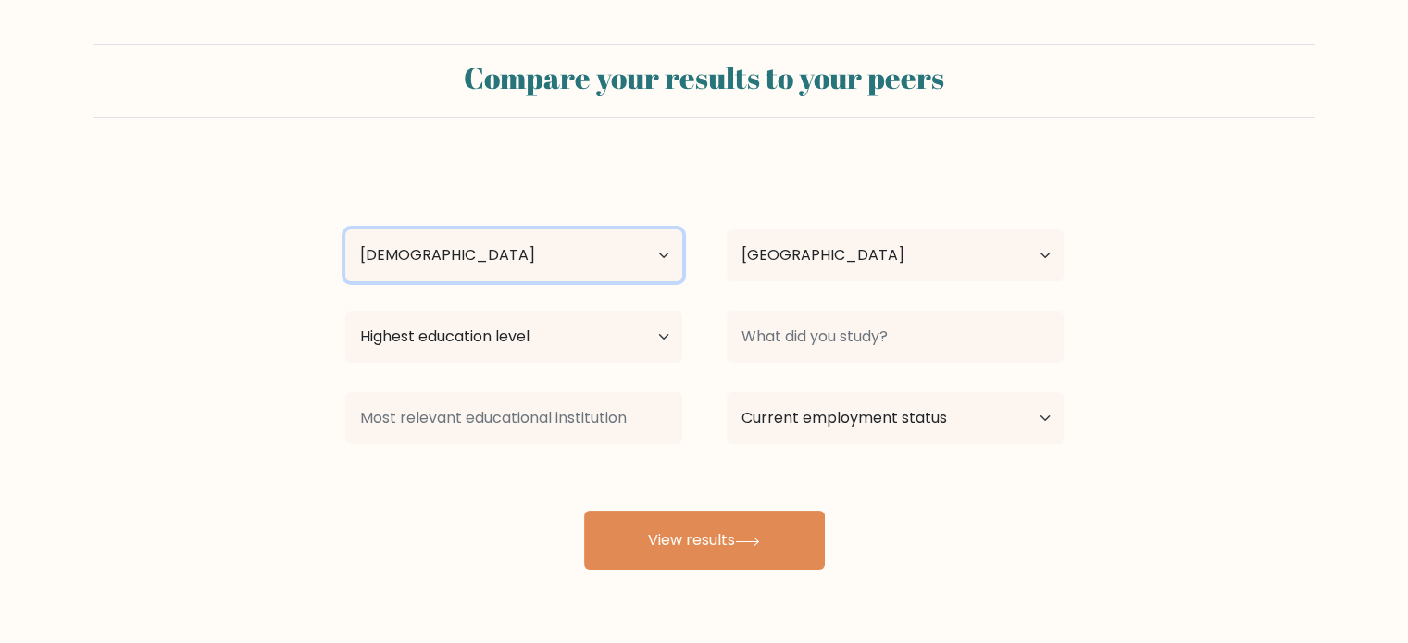
click at [345, 230] on select "Age Under [DEMOGRAPHIC_DATA] [DEMOGRAPHIC_DATA] [DEMOGRAPHIC_DATA] [DEMOGRAPHIC…" at bounding box center [513, 256] width 337 height 52
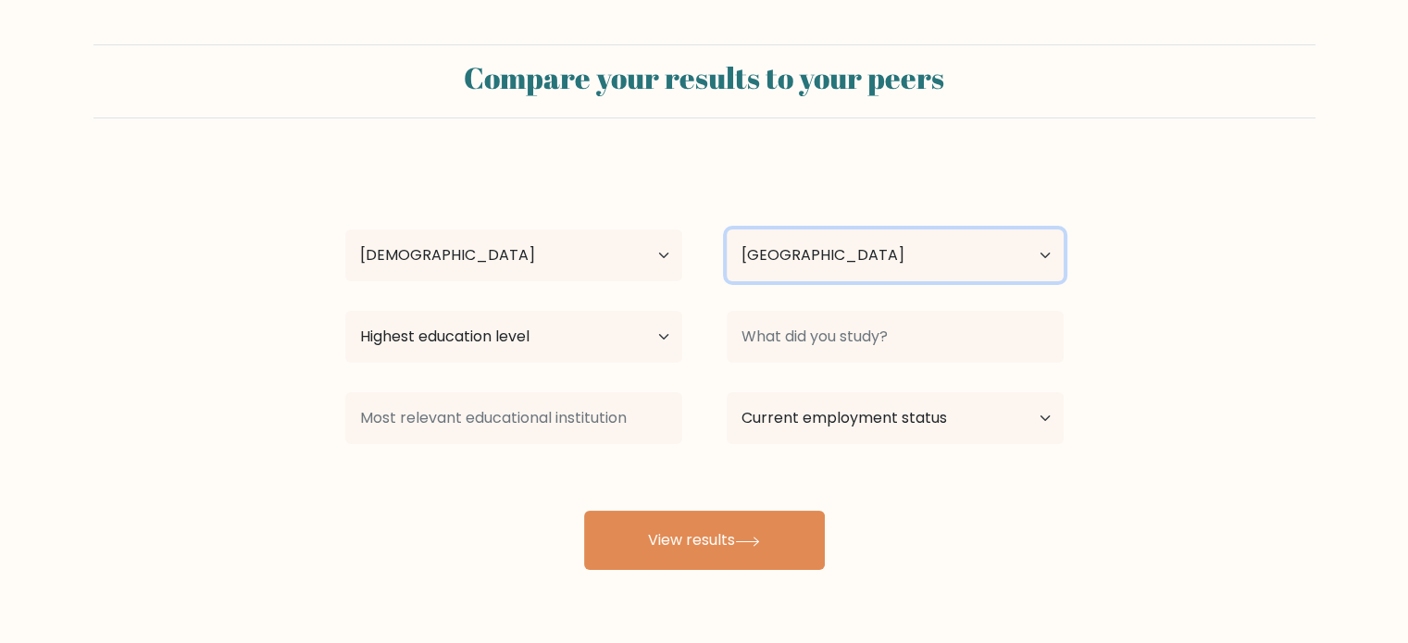
click at [812, 258] on select "Country [GEOGRAPHIC_DATA] [GEOGRAPHIC_DATA] [GEOGRAPHIC_DATA] [US_STATE] [GEOGR…" at bounding box center [895, 256] width 337 height 52
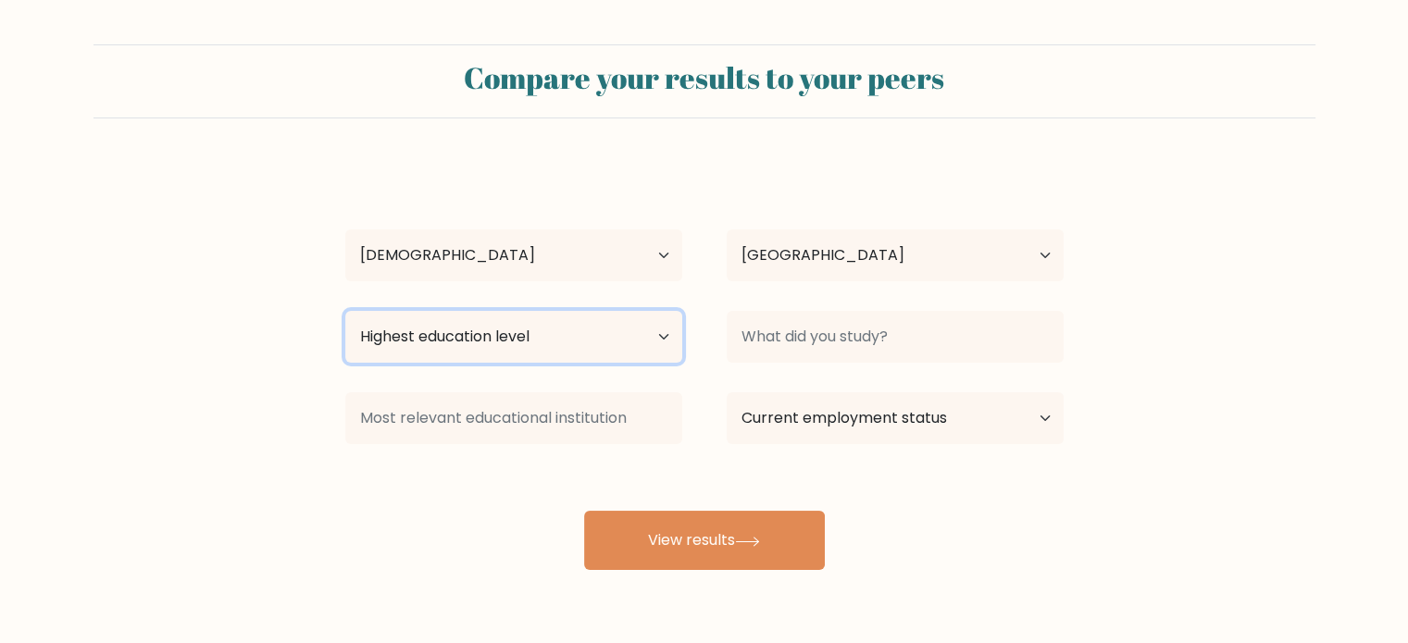
click at [658, 331] on select "Highest education level No schooling Primary Lower Secondary Upper Secondary Oc…" at bounding box center [513, 337] width 337 height 52
select select "bachelors_degree"
click at [345, 311] on select "Highest education level No schooling Primary Lower Secondary Upper Secondary Oc…" at bounding box center [513, 337] width 337 height 52
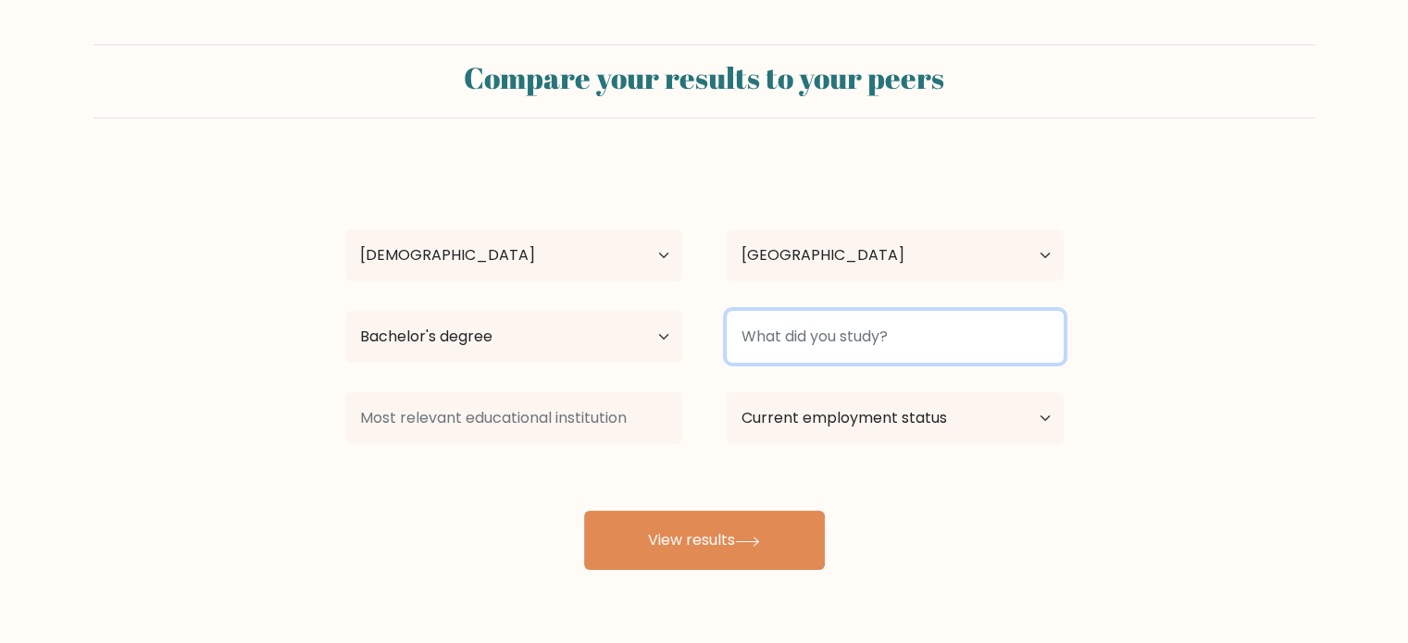
click at [855, 344] on input at bounding box center [895, 337] width 337 height 52
type input "BS INTERNAL AUDITING"
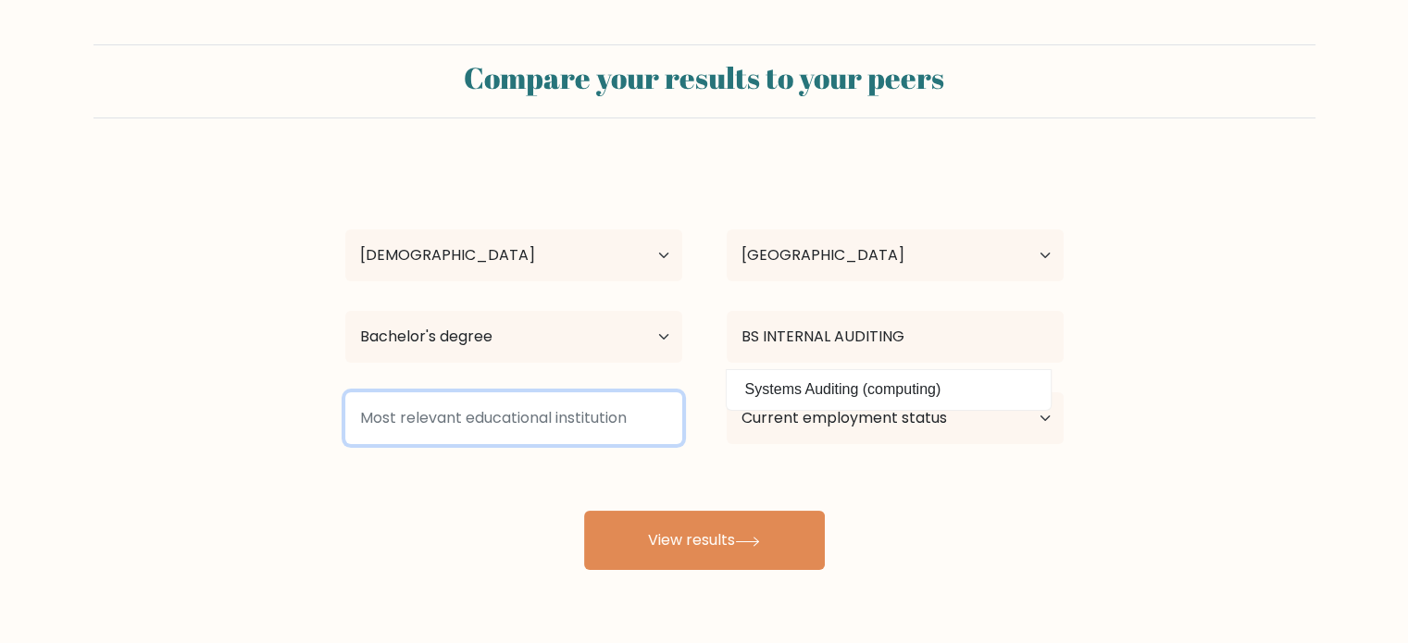
click at [603, 416] on input at bounding box center [513, 418] width 337 height 52
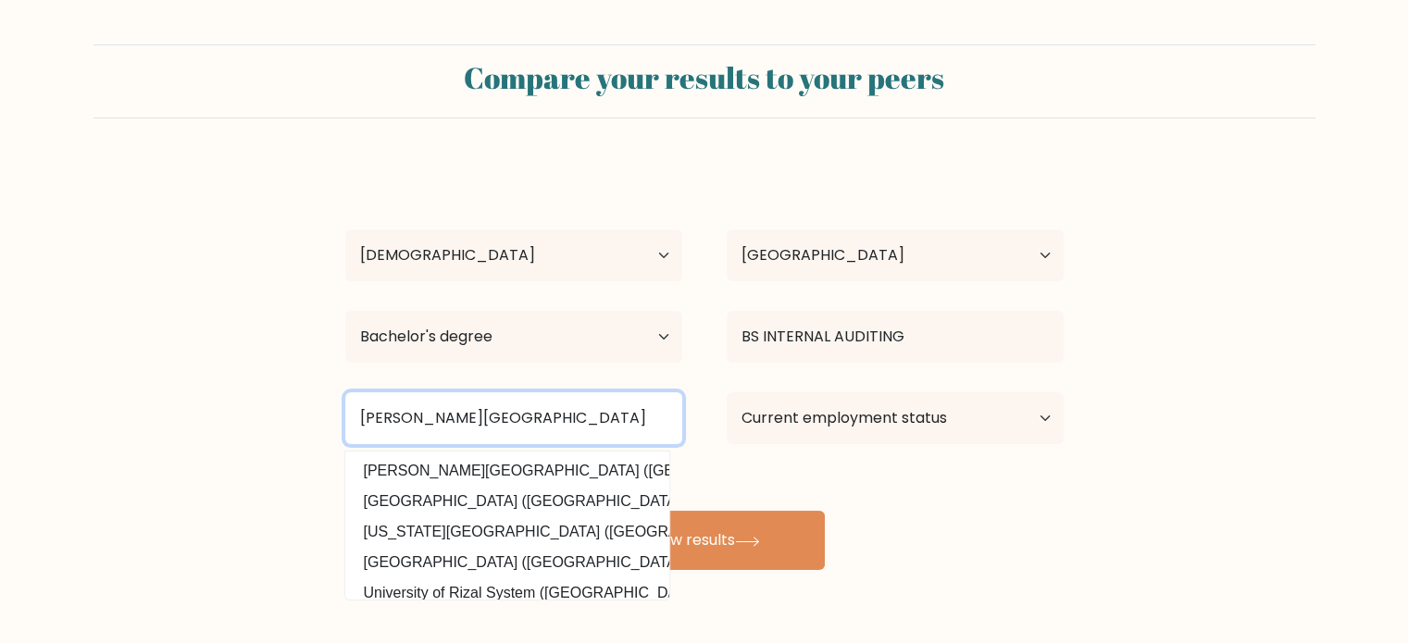
type input "[PERSON_NAME][GEOGRAPHIC_DATA]"
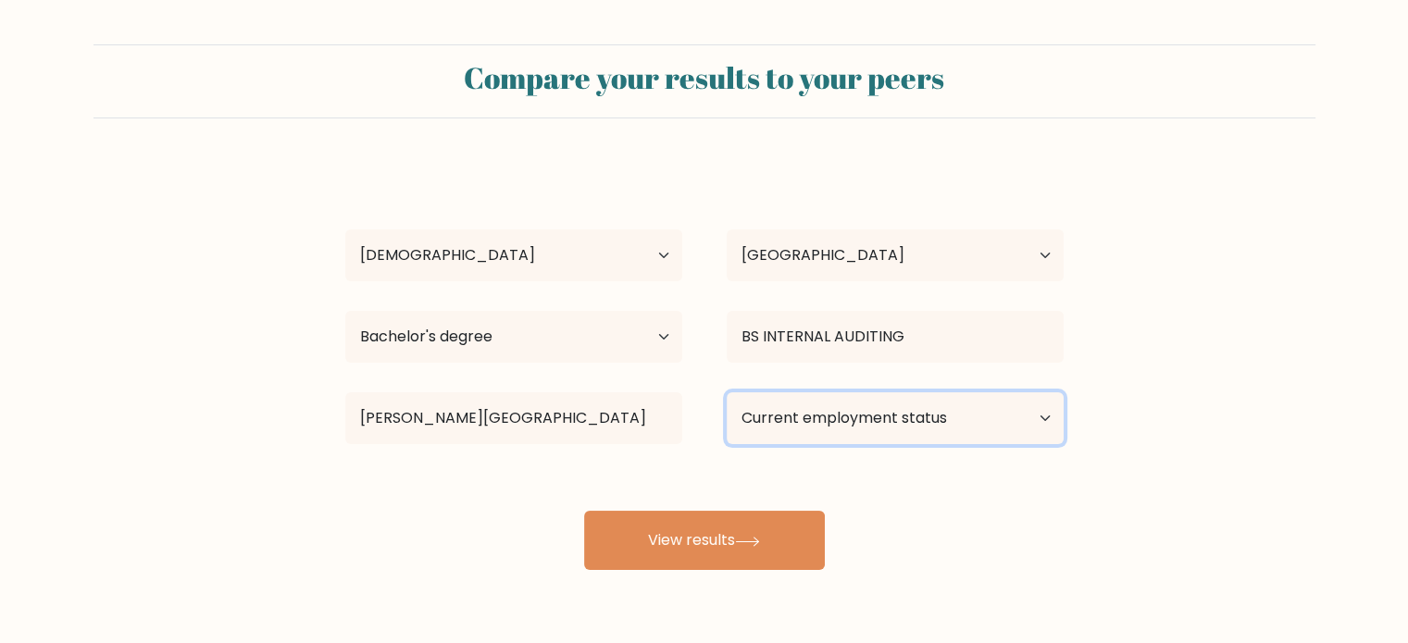
click at [812, 432] on select "Current employment status Employed Student Retired Other / prefer not to answer" at bounding box center [895, 418] width 337 height 52
click at [727, 392] on select "Current employment status Employed Student Retired Other / prefer not to answer" at bounding box center [895, 418] width 337 height 52
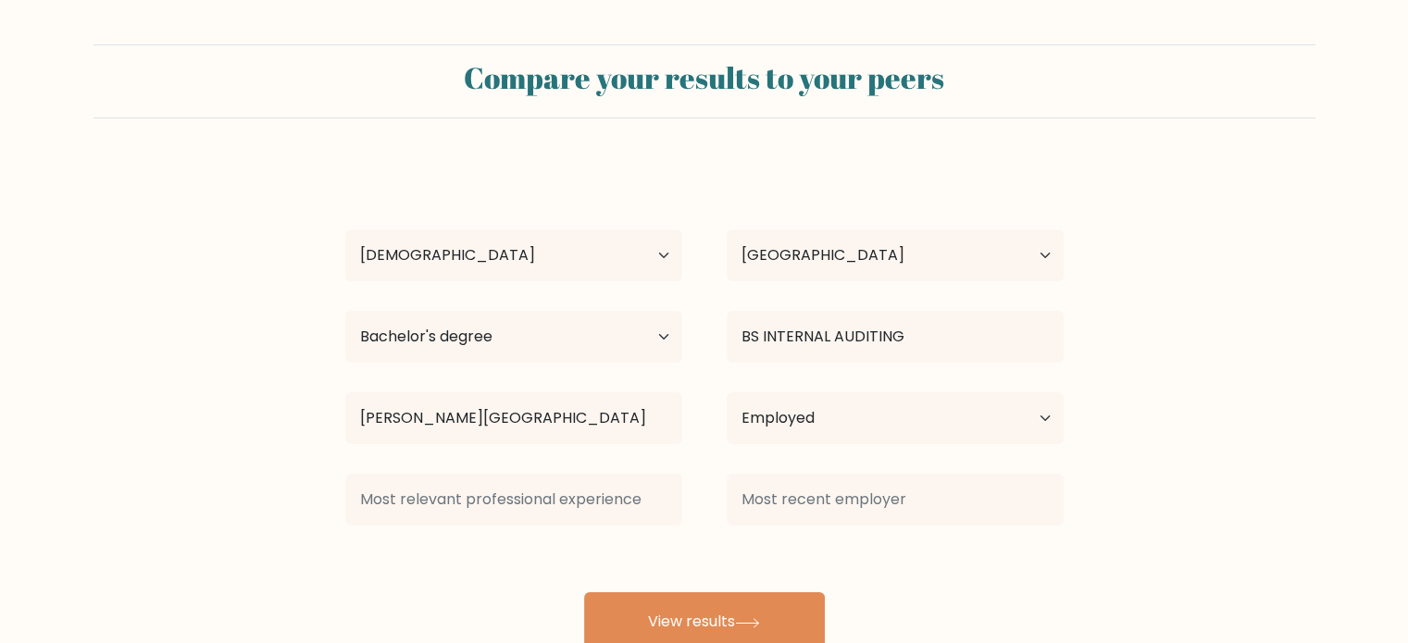
click at [726, 545] on div "[PERSON_NAME] Age Under [DEMOGRAPHIC_DATA] [DEMOGRAPHIC_DATA] [DEMOGRAPHIC_DATA…" at bounding box center [704, 407] width 740 height 489
click at [900, 435] on select "Current employment status Employed Student Retired Other / prefer not to answer" at bounding box center [895, 418] width 337 height 52
select select "other"
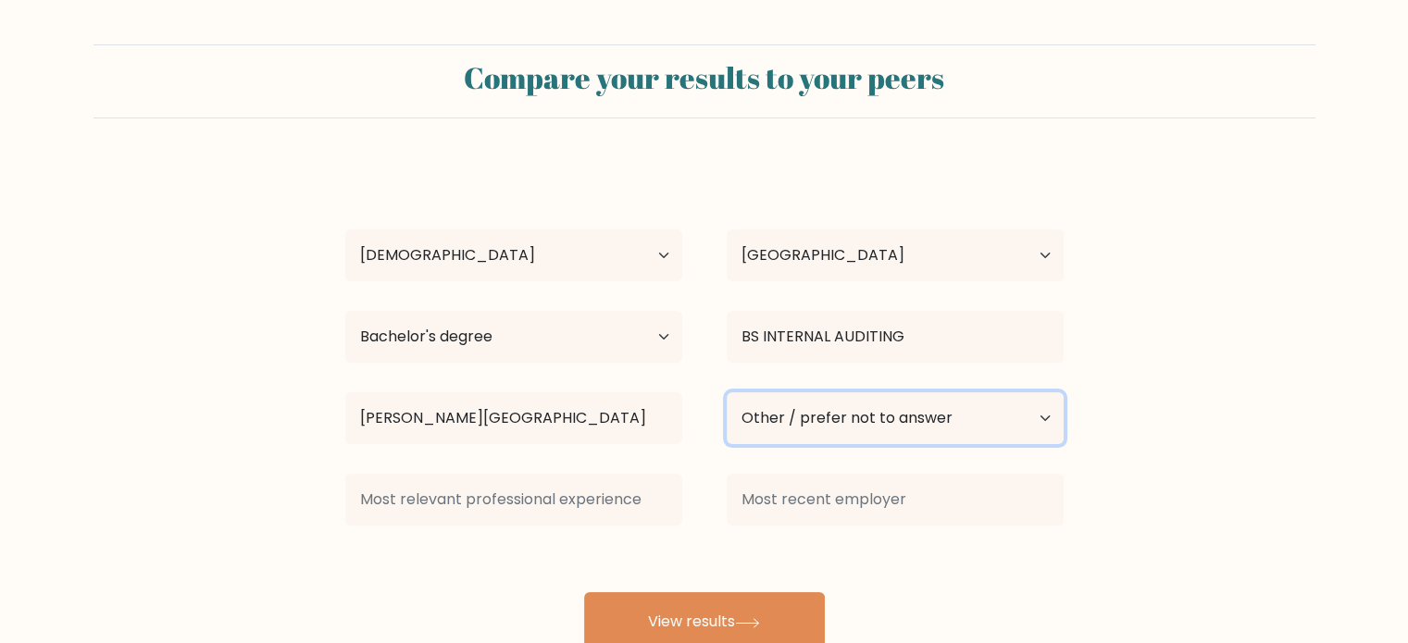
click at [727, 392] on select "Current employment status Employed Student Retired Other / prefer not to answer" at bounding box center [895, 418] width 337 height 52
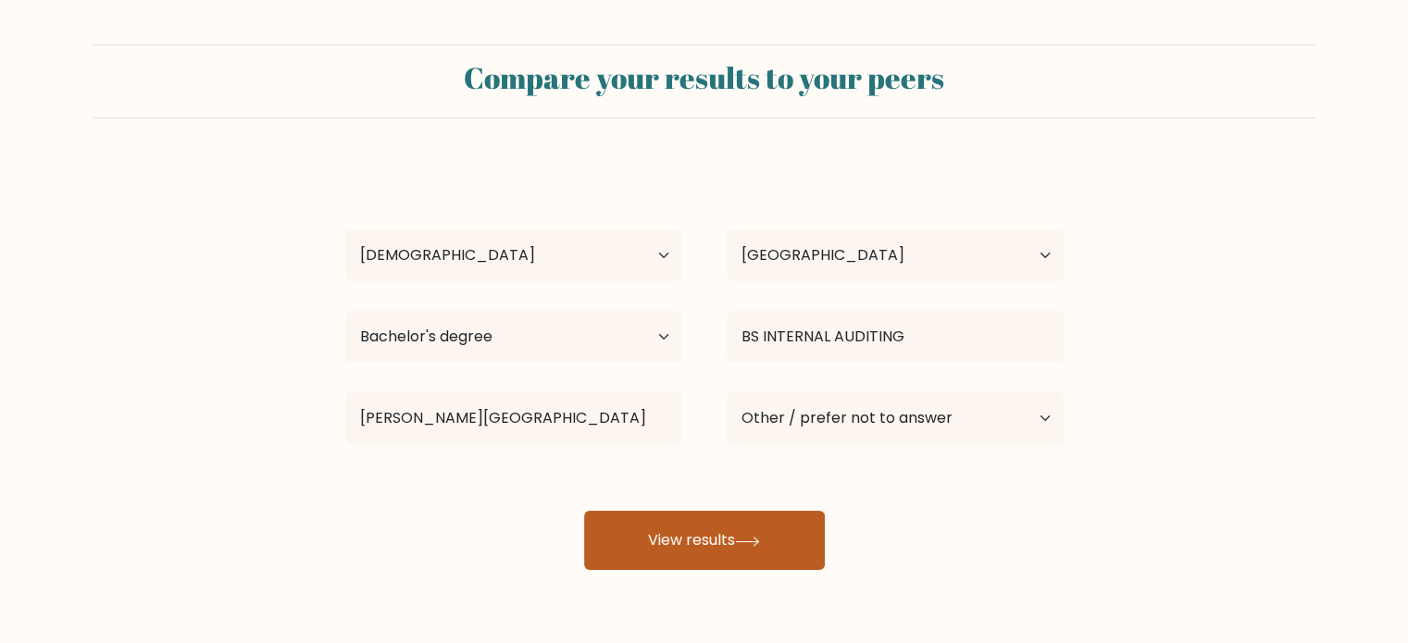
click at [744, 528] on button "View results" at bounding box center [704, 540] width 241 height 59
